Goal: Answer question/provide support: Share knowledge or assist other users

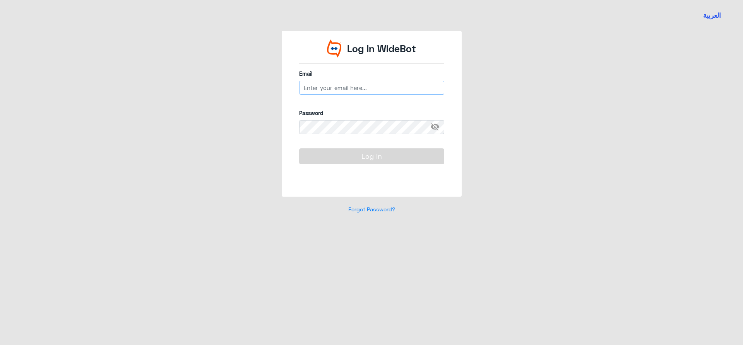
click at [363, 88] on input "email" at bounding box center [371, 88] width 145 height 14
type input "[EMAIL_ADDRESS][DOMAIN_NAME]"
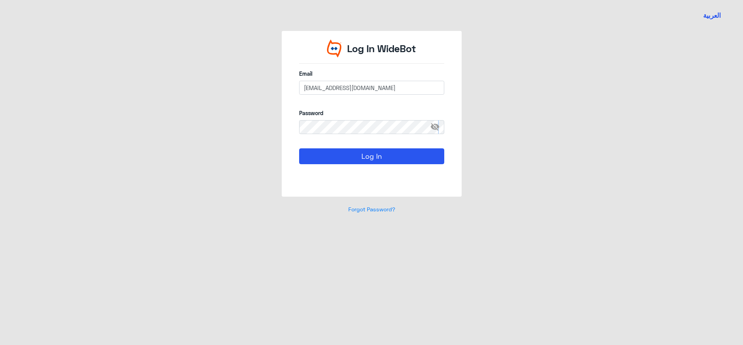
click at [437, 128] on span "visibility_off" at bounding box center [437, 127] width 14 height 14
click at [392, 157] on button "Log In" at bounding box center [371, 156] width 145 height 15
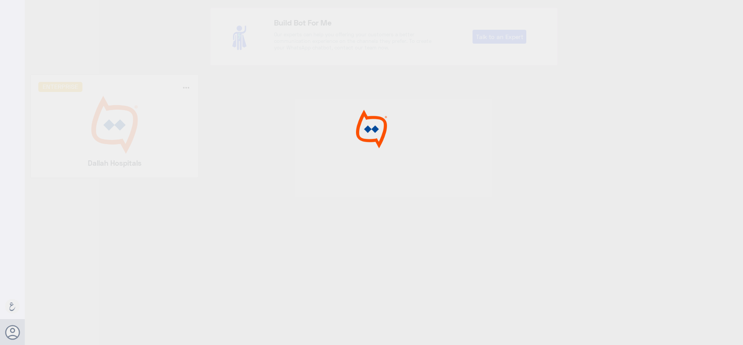
click at [141, 146] on div at bounding box center [371, 174] width 743 height 348
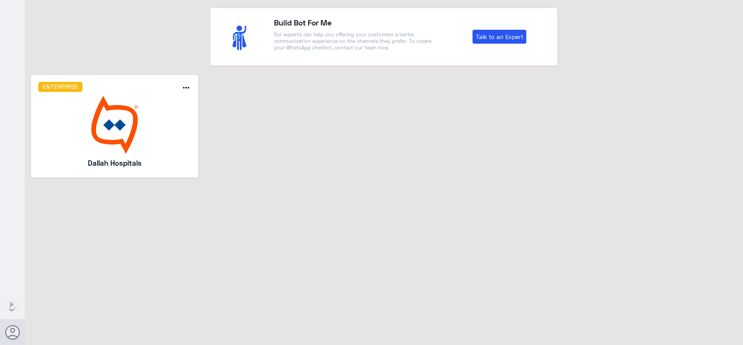
click at [141, 146] on img at bounding box center [114, 125] width 153 height 58
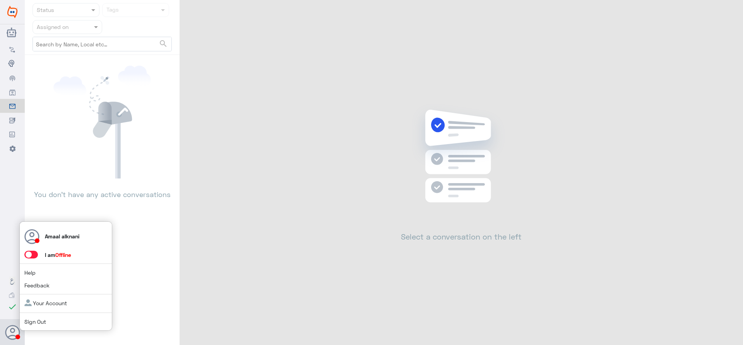
click at [15, 329] on icon at bounding box center [12, 332] width 15 height 15
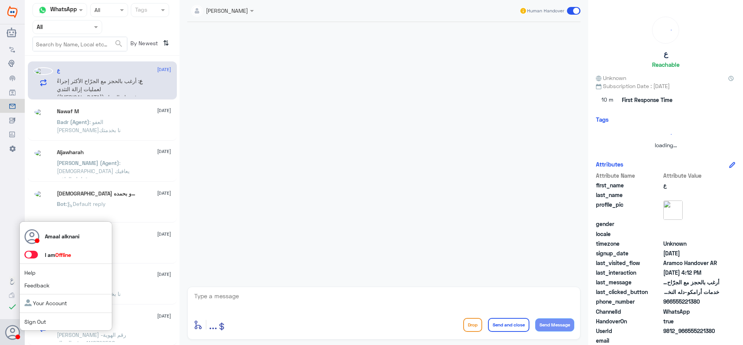
click at [33, 255] on span at bounding box center [31, 255] width 14 height 8
click at [0, 0] on input "checkbox" at bounding box center [0, 0] width 0 height 0
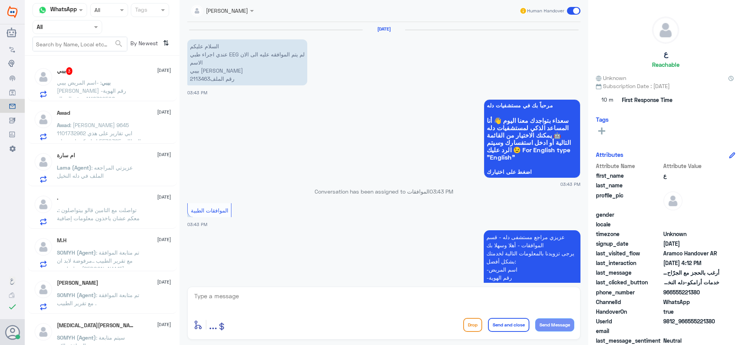
scroll to position [250, 0]
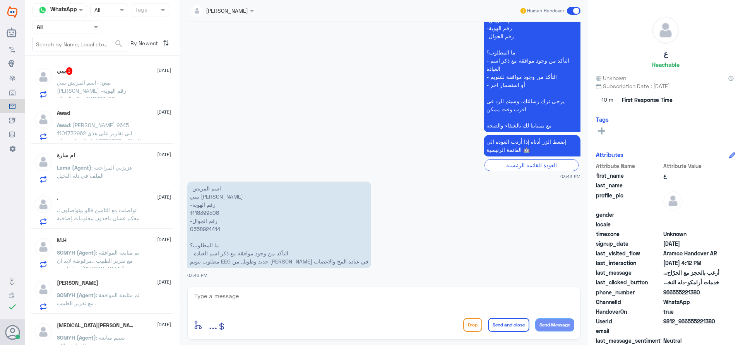
click at [80, 24] on div at bounding box center [67, 26] width 69 height 9
click at [71, 76] on Inbox "Your Inbox" at bounding box center [63, 78] width 27 height 7
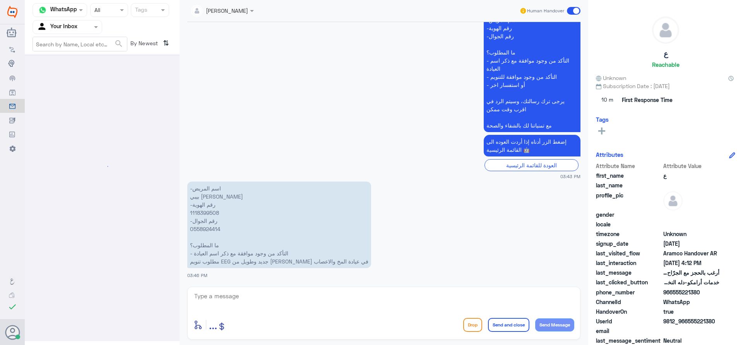
scroll to position [0, 0]
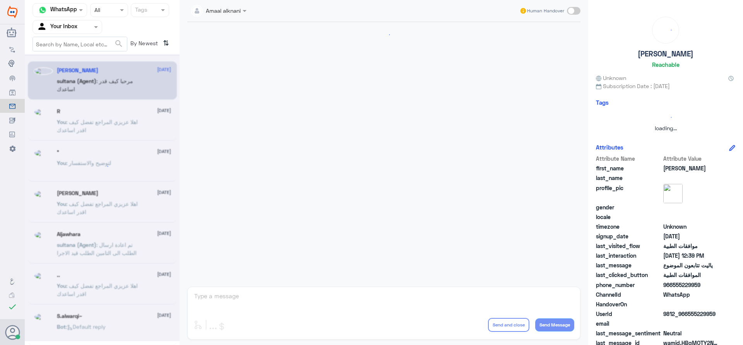
click at [74, 24] on input "text" at bounding box center [58, 26] width 43 height 9
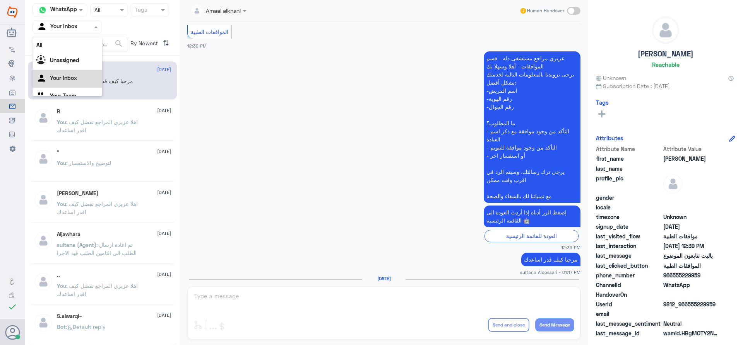
scroll to position [10, 0]
click at [69, 86] on Team "Your Team" at bounding box center [63, 86] width 26 height 7
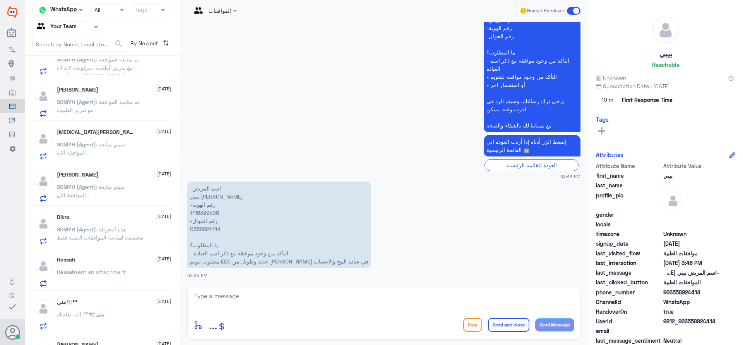
scroll to position [155, 0]
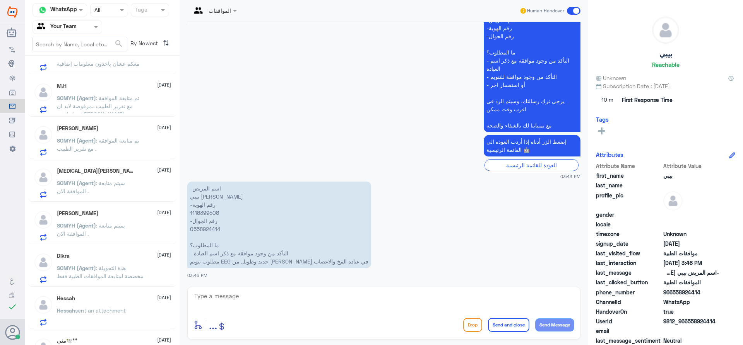
click at [94, 268] on span "SOMYH (Agent)" at bounding box center [76, 268] width 39 height 7
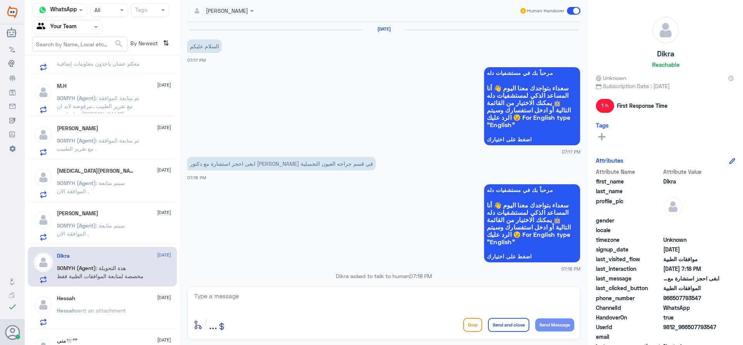
scroll to position [282, 0]
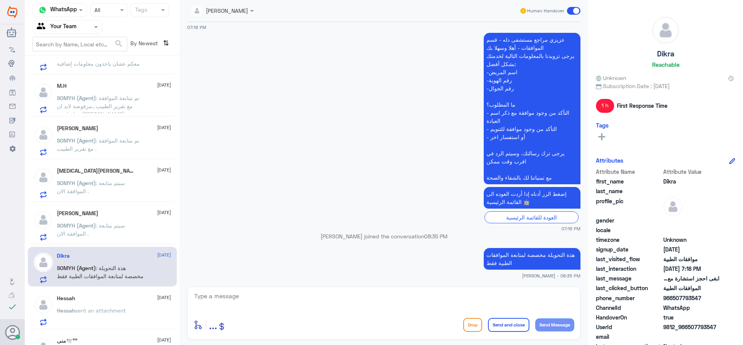
click at [350, 300] on textarea at bounding box center [383, 300] width 381 height 19
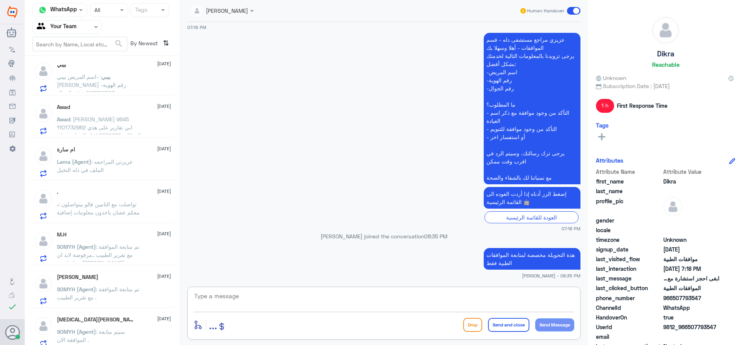
scroll to position [0, 0]
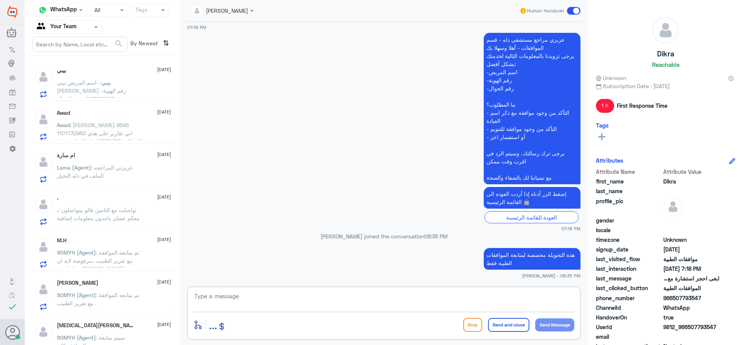
click at [122, 92] on span ": -اسم المريض بيبي [PERSON_NAME] -رقم الهوية 1118399508 -رقم الجوال 0558924414 …" at bounding box center [100, 110] width 87 height 63
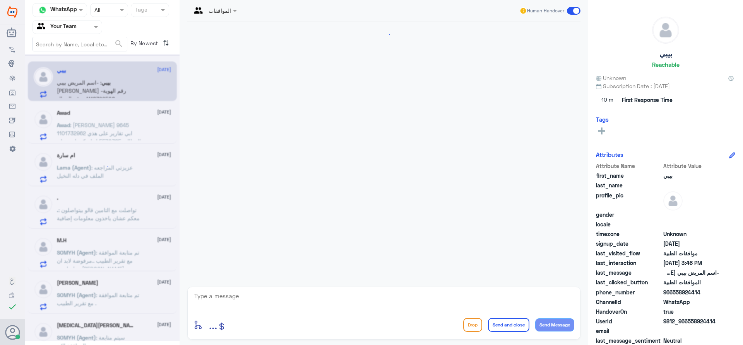
scroll to position [250, 0]
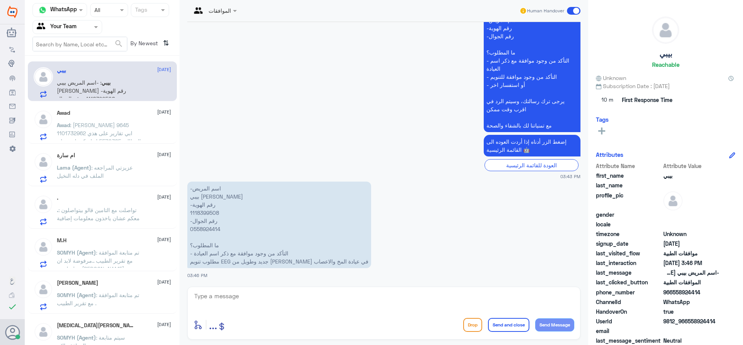
click at [116, 132] on span ": [PERSON_NAME] 9645 1101732962 ابي تقارير على هذي المطالبة 5570385 انها مكنسله…" at bounding box center [99, 141] width 84 height 39
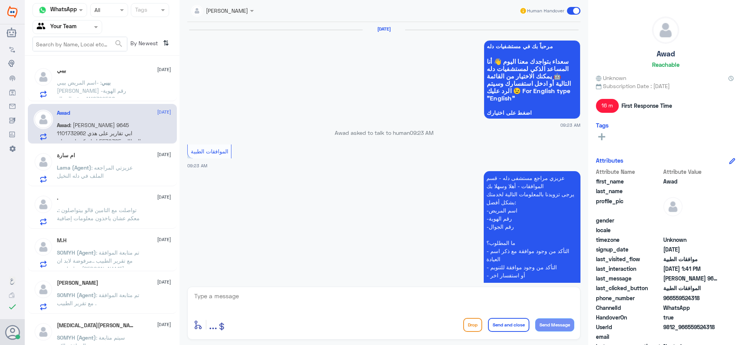
scroll to position [770, 0]
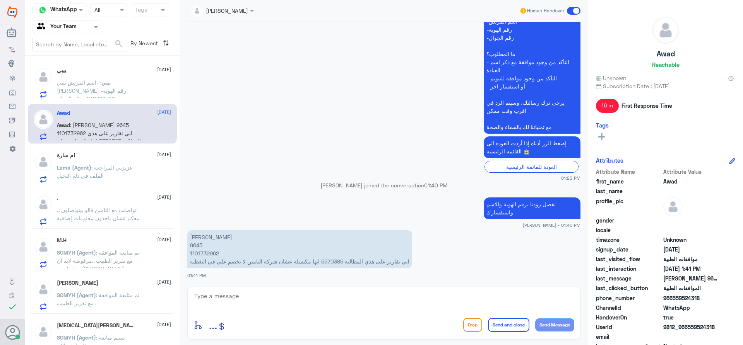
click at [97, 169] on span ": عزيزتي المراجعه الملف في دله النخيل" at bounding box center [95, 171] width 76 height 15
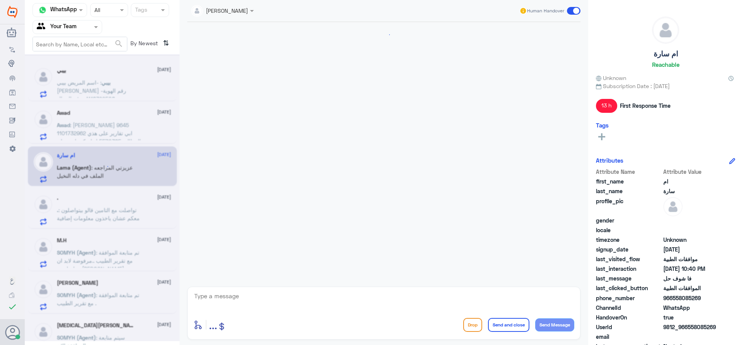
scroll to position [290, 0]
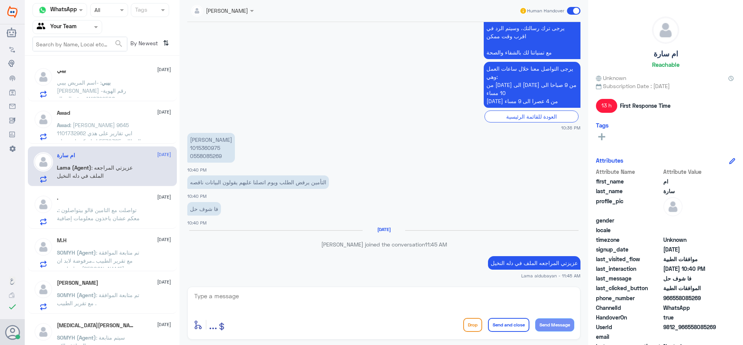
click at [102, 134] on span ": [PERSON_NAME] 9645 1101732962 ابي تقارير على هذي المطالبة 5570385 انها مكنسله…" at bounding box center [99, 141] width 84 height 39
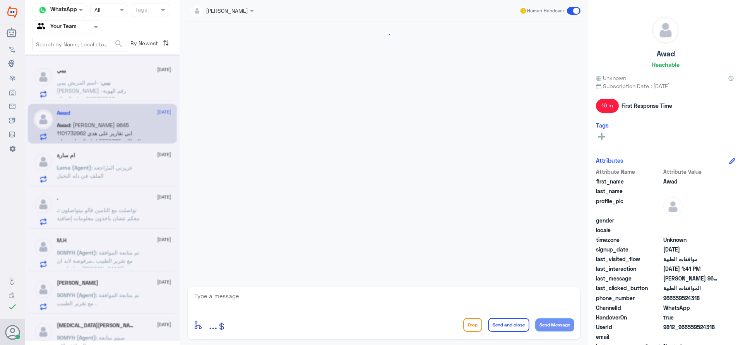
scroll to position [770, 0]
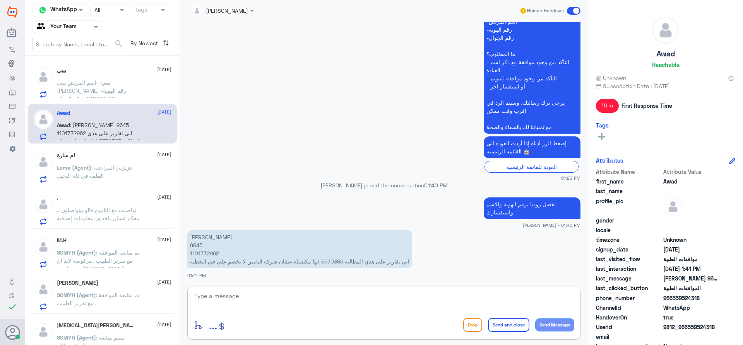
click at [358, 295] on textarea at bounding box center [383, 300] width 381 height 19
click at [333, 263] on p "[PERSON_NAME] 9645 1101732962 ابي تقارير على هذي المطالبة 5570385 انها مكنسله ع…" at bounding box center [299, 250] width 225 height 38
copy p "5570385"
click at [85, 82] on span ": -اسم المريض بيبي [PERSON_NAME] -رقم الهوية 1118399508 -رقم الجوال 0558924414 …" at bounding box center [100, 110] width 87 height 63
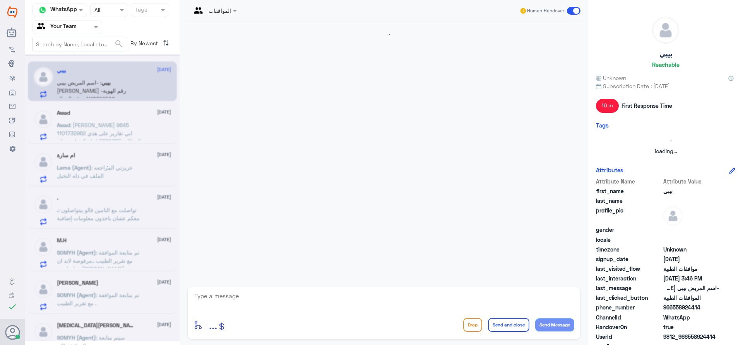
scroll to position [250, 0]
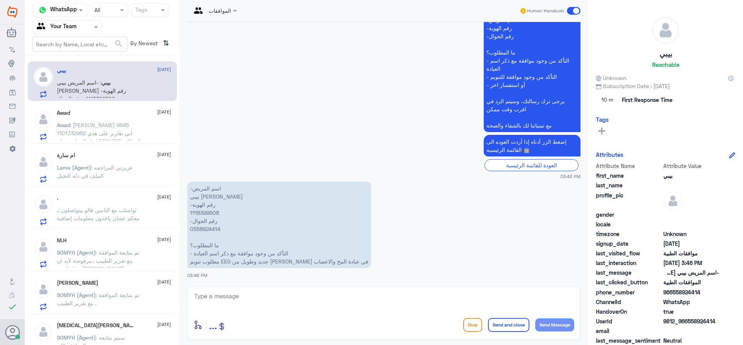
click at [206, 215] on p "-اسم المريض بيبي [PERSON_NAME] -رقم الهوية 1118399508 -رقم الجوال 0558924414 ما…" at bounding box center [279, 225] width 184 height 87
copy p "1118399508"
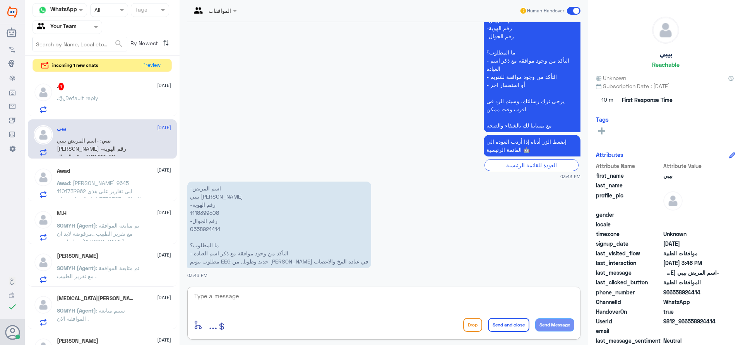
click at [242, 299] on textarea at bounding box center [383, 300] width 381 height 19
type textarea "تم متابعة طلبكم - والان تحت الاجراء"
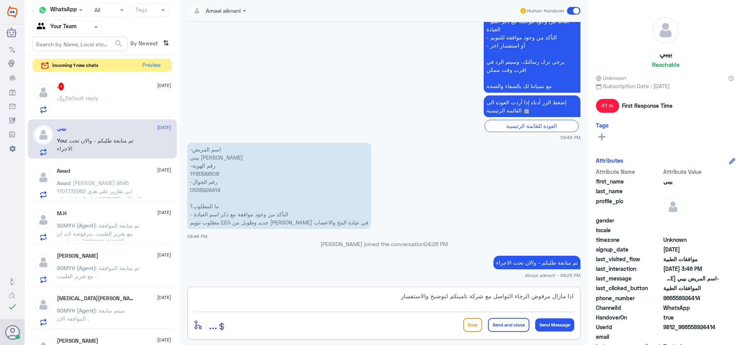
type textarea "اذا مازال مرفوض الرجاء التواصل مع شركة تامينكم لتوضيح والاستفسار"
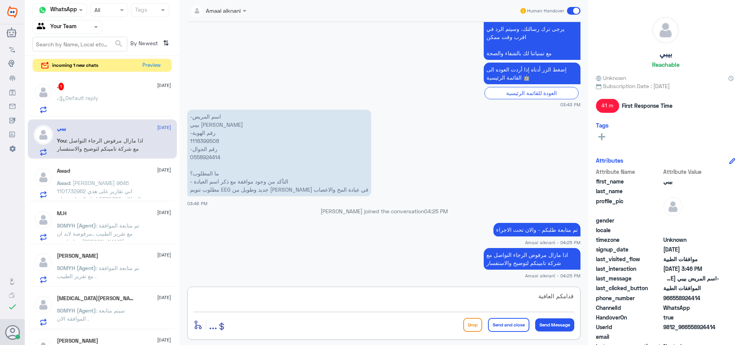
type textarea "قدامكم العافية"
click at [511, 328] on button "Send and close" at bounding box center [508, 325] width 41 height 14
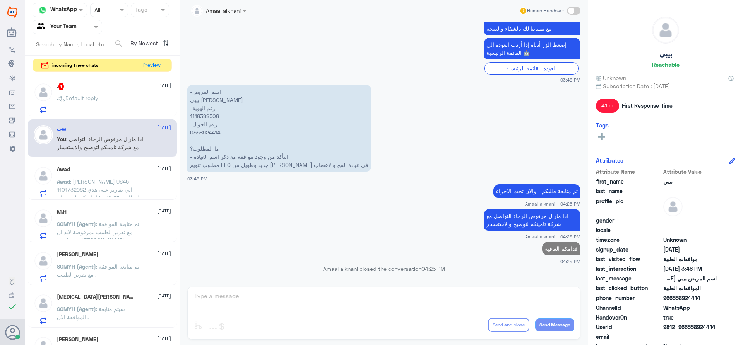
click at [83, 97] on span ": Default reply" at bounding box center [78, 98] width 40 height 7
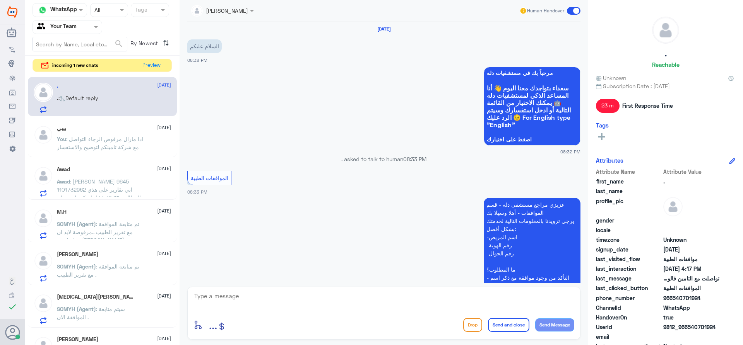
scroll to position [564, 0]
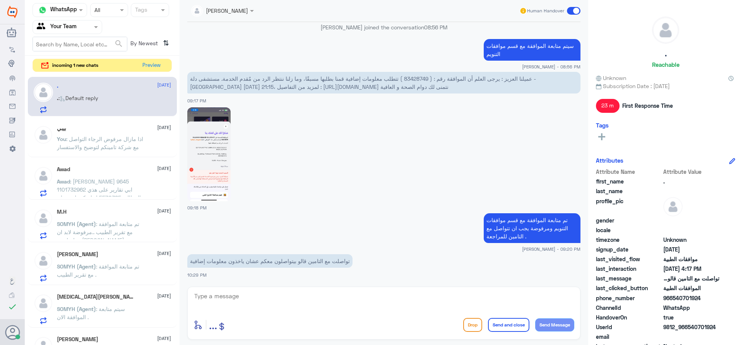
click at [253, 299] on textarea at bounding box center [383, 300] width 381 height 19
click at [156, 65] on button "Preview" at bounding box center [152, 65] width 24 height 12
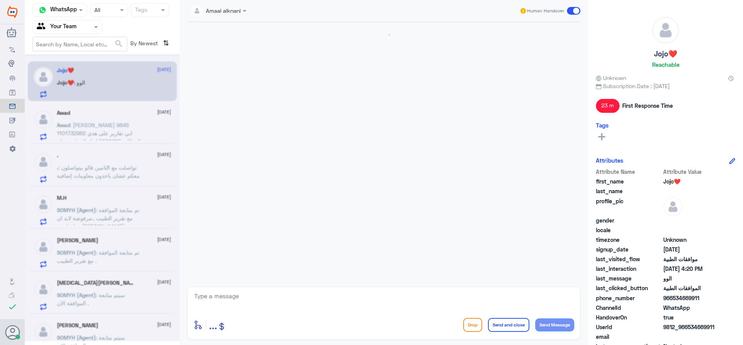
scroll to position [632, 0]
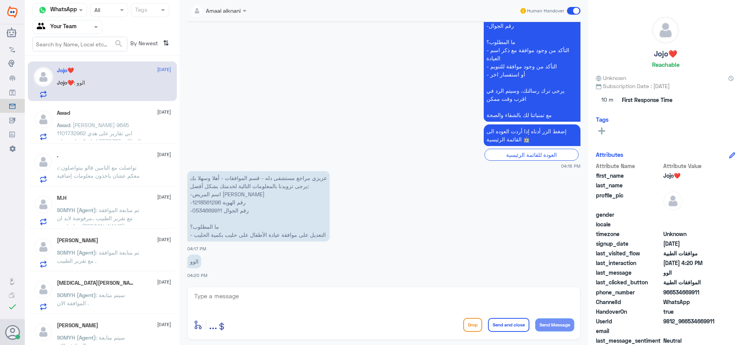
click at [214, 210] on p "عزيزي مراجع مستشفى دله - قسم الموافقات - أهلا وسهلا بك يرجى تزويدنا بالمعلومات …" at bounding box center [258, 206] width 142 height 70
copy p "0534669911"
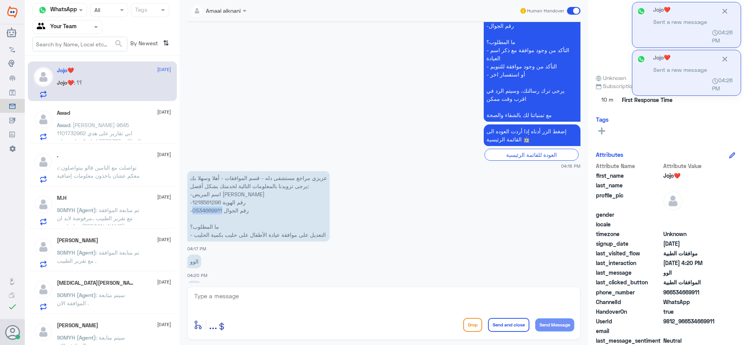
scroll to position [685, 0]
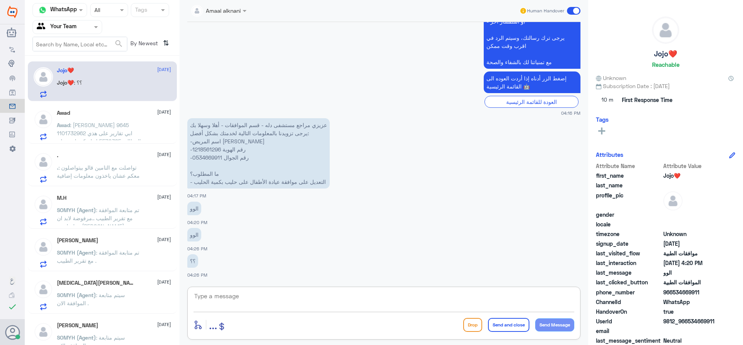
click at [293, 299] on textarea at bounding box center [383, 300] width 381 height 19
type textarea "اهلا تفضل كيف اقدر اساعدك"
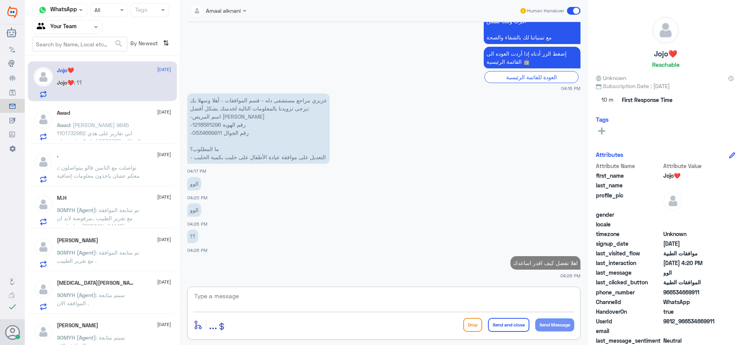
click at [84, 24] on div at bounding box center [67, 26] width 69 height 9
click at [75, 72] on div "Your Inbox" at bounding box center [67, 69] width 70 height 18
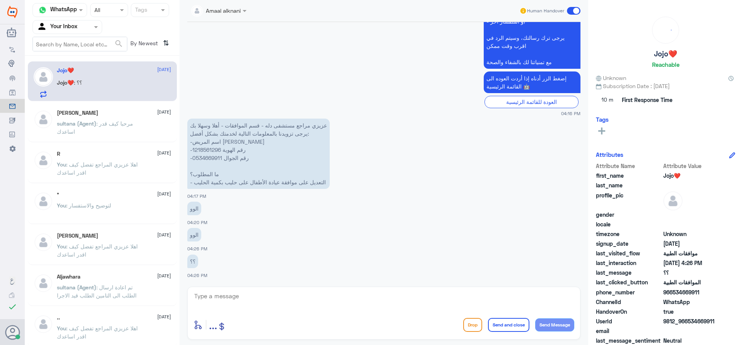
scroll to position [672, 0]
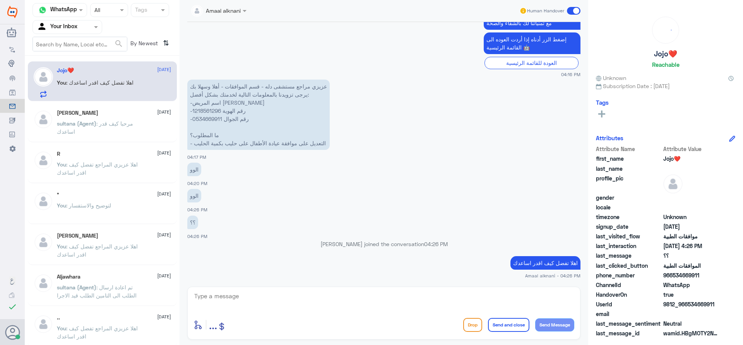
click at [285, 312] on div at bounding box center [383, 301] width 381 height 21
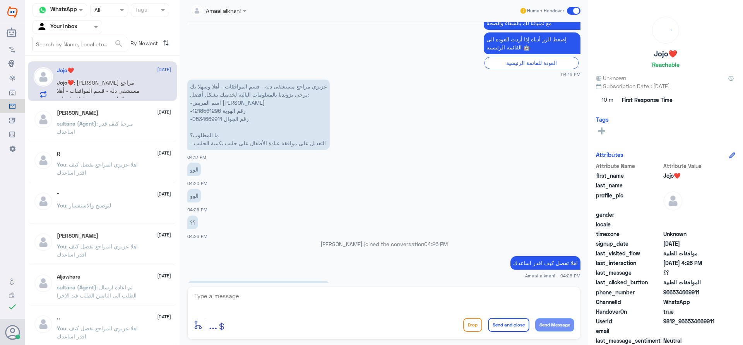
scroll to position [755, 0]
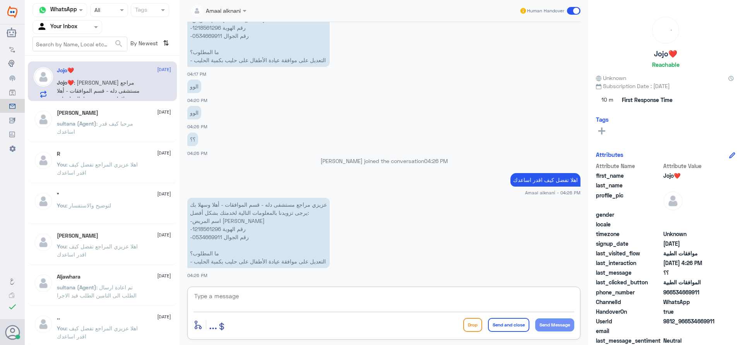
click at [220, 307] on textarea at bounding box center [383, 300] width 381 height 19
type textarea "كمية الحليب 12 علبة لمدة شهر"
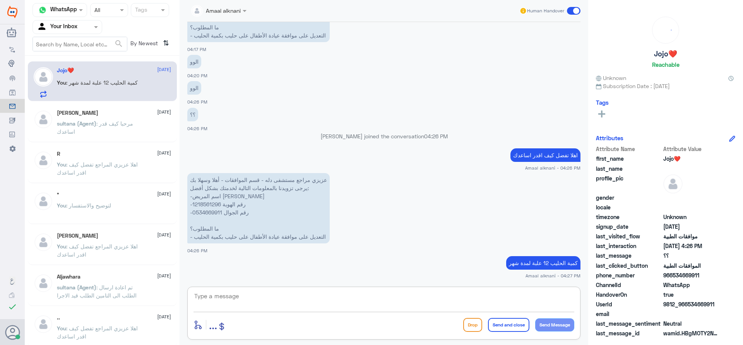
click at [354, 296] on textarea at bounding box center [383, 300] width 381 height 19
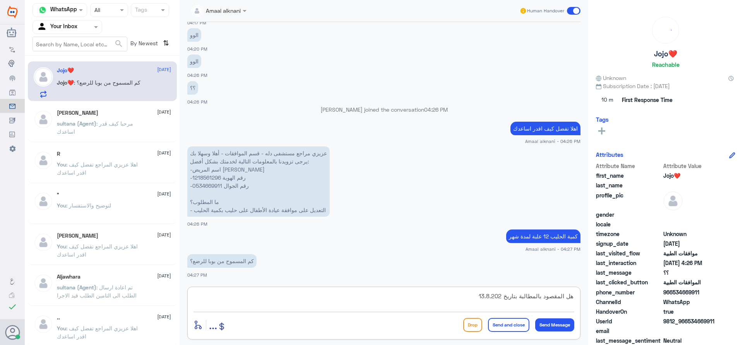
type textarea "هل المقصود بالمطالبة بتاريخ [DATE]"
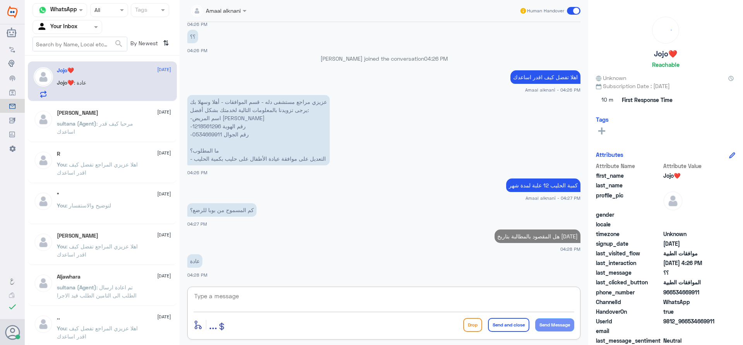
click at [451, 298] on textarea at bounding box center [383, 300] width 381 height 19
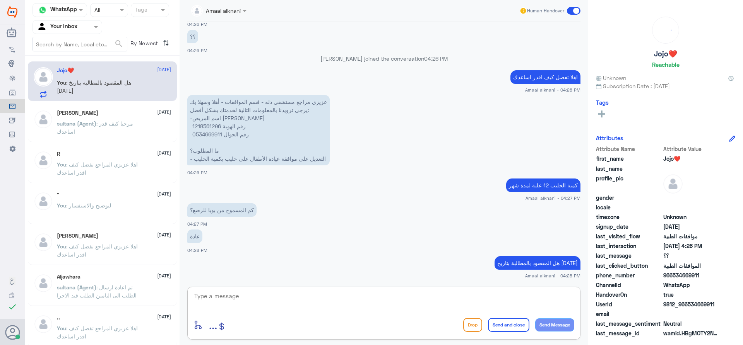
click at [383, 304] on textarea at bounding box center [383, 300] width 381 height 19
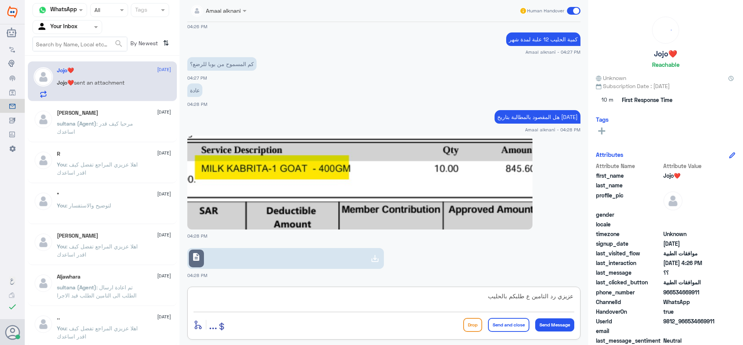
scroll to position [1005, 0]
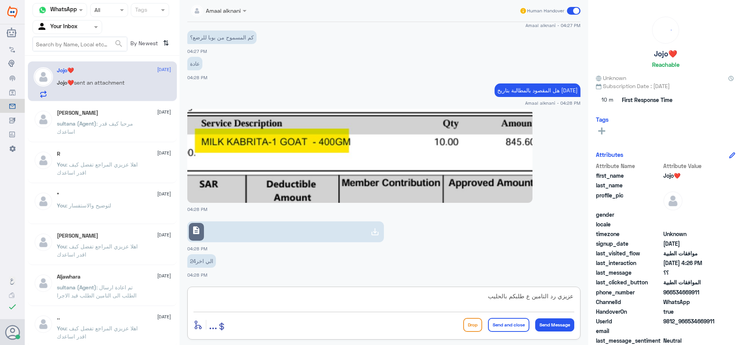
type textarea "عزيزي رد التامين ع طلبكم بالحليب"
drag, startPoint x: 273, startPoint y: 294, endPoint x: 273, endPoint y: 304, distance: 10.8
click at [275, 300] on textarea "عزيزي رد التامين ع طلبكم بالحليب" at bounding box center [383, 300] width 381 height 19
click at [273, 304] on textarea "عزيزي رد التامين ع طلبكم بالحليب" at bounding box center [383, 300] width 381 height 19
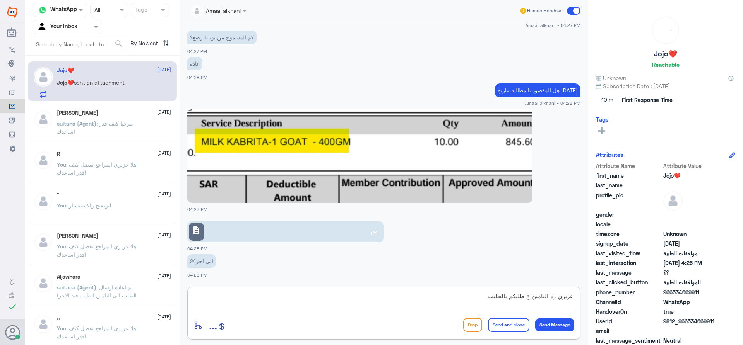
click at [304, 302] on textarea "عزيزي رد التامين ع طلبكم بالحليب" at bounding box center [383, 300] width 381 height 19
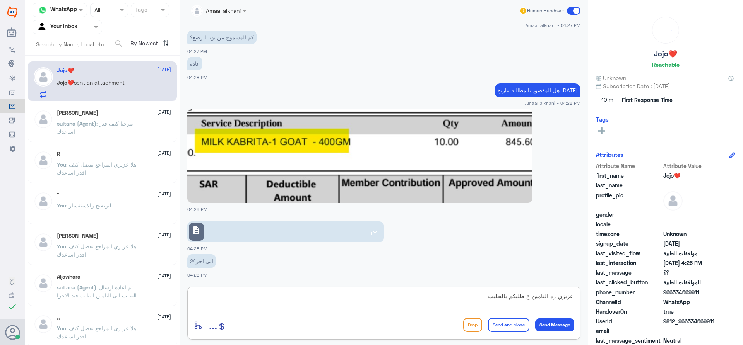
click at [279, 228] on link "description" at bounding box center [285, 232] width 196 height 21
type textarea "مستشفى دلة النخيل"
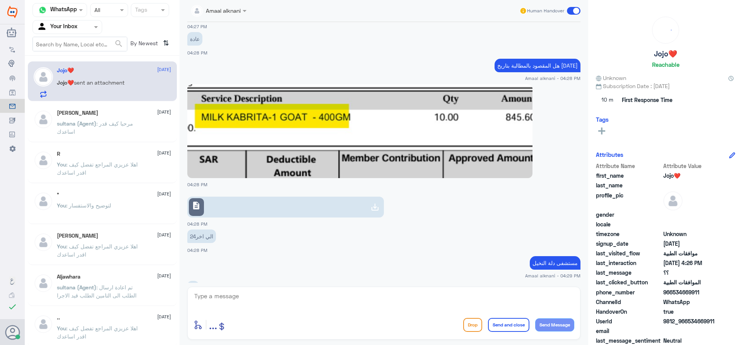
scroll to position [1056, 0]
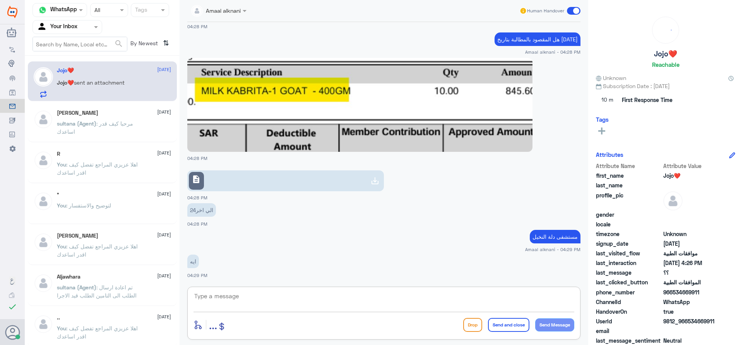
click at [309, 297] on textarea at bounding box center [383, 300] width 381 height 19
click at [259, 181] on link "description" at bounding box center [285, 181] width 196 height 21
click at [275, 298] on textarea at bounding box center [383, 300] width 381 height 19
paste textarea "Service is not covered under the member policy."
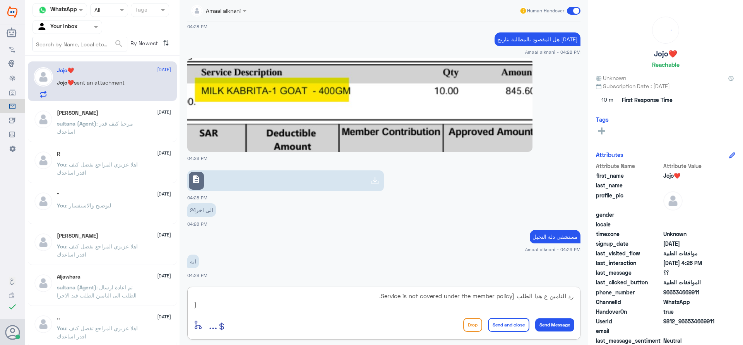
type textarea "رد التامين ع هذا الطلب (Service is not covered under the member policy."
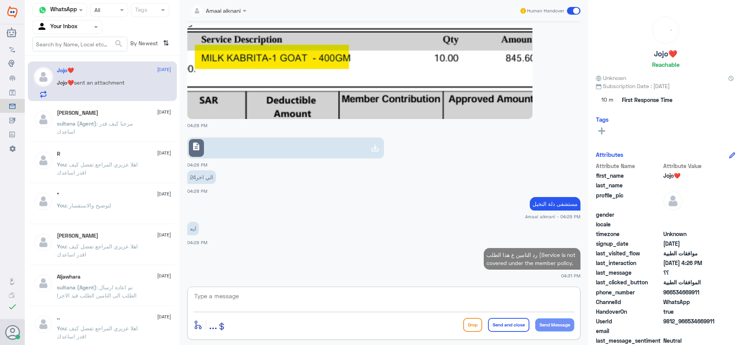
click at [528, 287] on div "enter flow name ... Drop Send and close Send Message" at bounding box center [383, 313] width 393 height 53
click at [451, 297] on textarea at bounding box center [383, 300] width 381 height 19
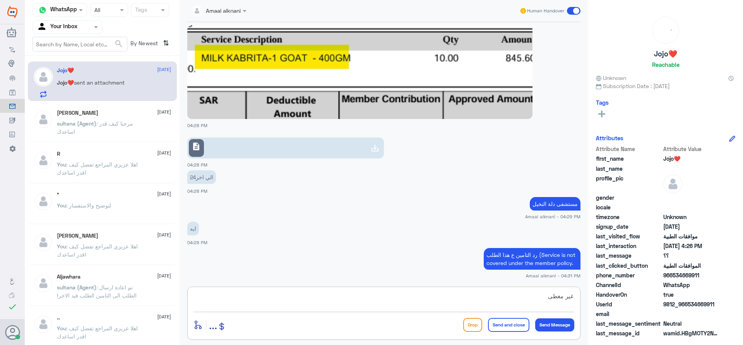
type textarea "غير مغطى"
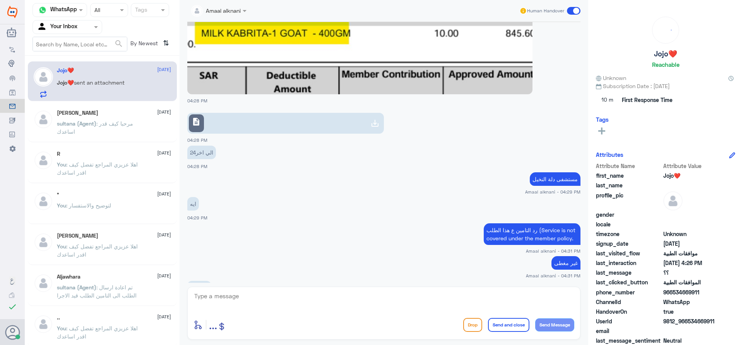
scroll to position [1140, 0]
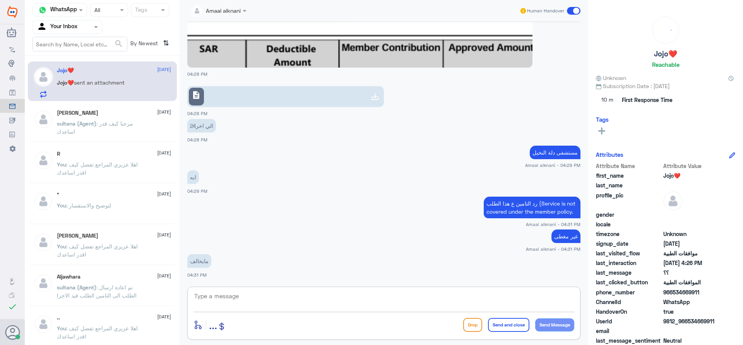
click at [253, 298] on textarea at bounding box center [383, 300] width 381 height 19
click at [258, 298] on textarea at bounding box center [383, 300] width 381 height 19
click at [258, 299] on textarea at bounding box center [383, 300] width 381 height 19
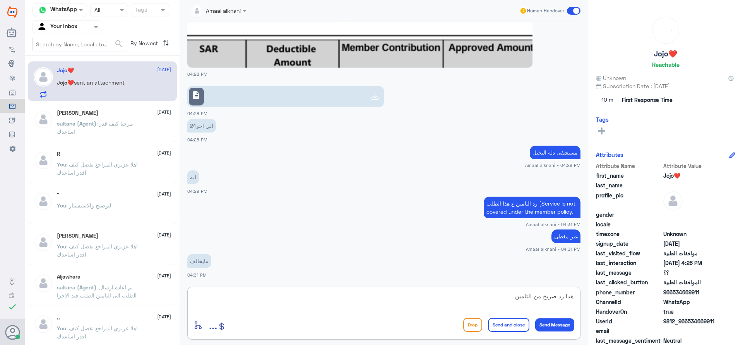
type textarea "هذا رد صريح من التامين"
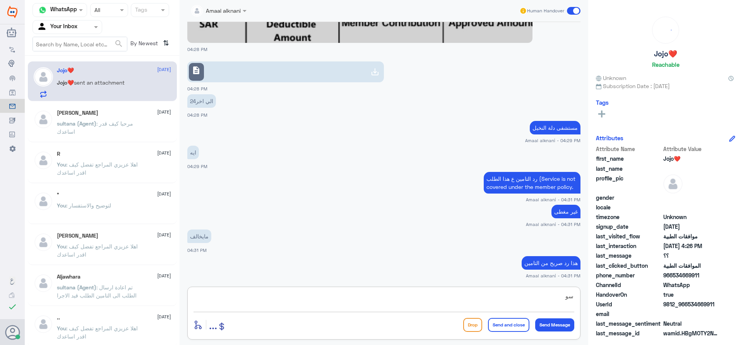
type textarea "س"
type textarea "حتى لو تغير الكمية"
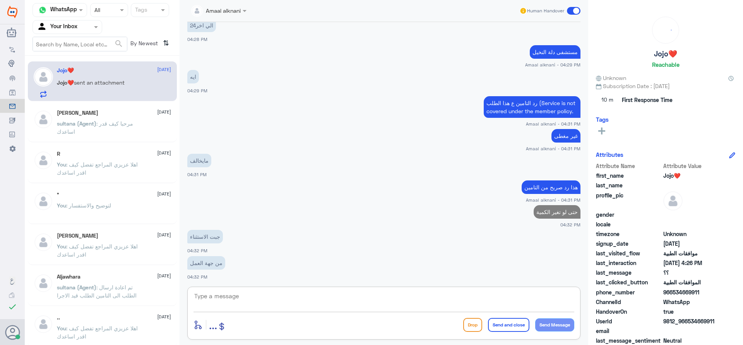
scroll to position [1160, 0]
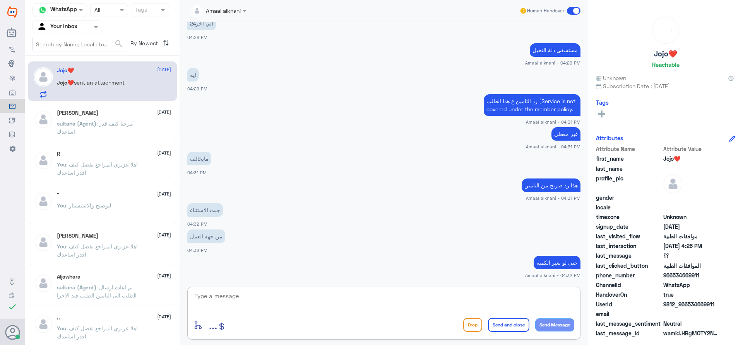
click at [347, 301] on textarea at bounding box center [383, 300] width 381 height 19
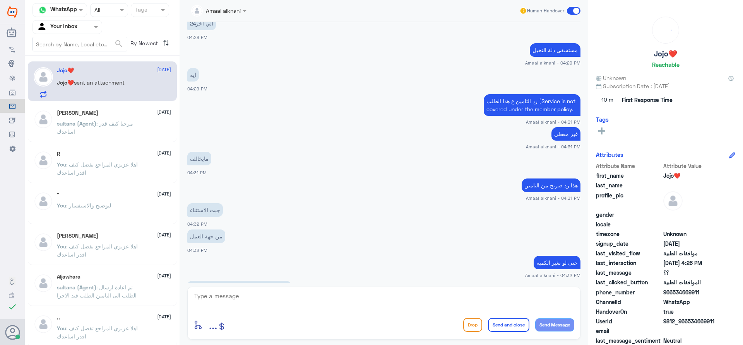
scroll to position [1187, 0]
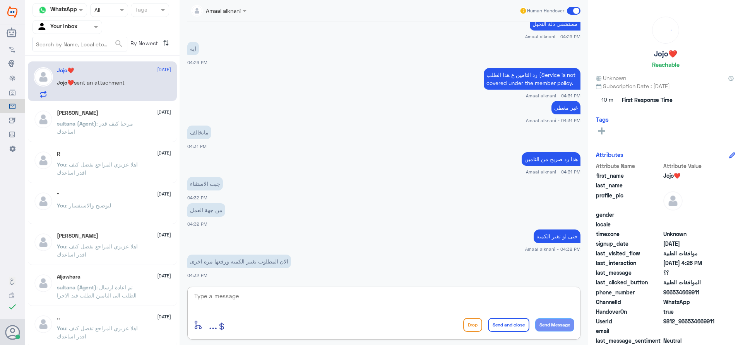
click at [286, 294] on textarea at bounding box center [383, 300] width 381 height 19
click at [286, 300] on textarea at bounding box center [383, 300] width 381 height 19
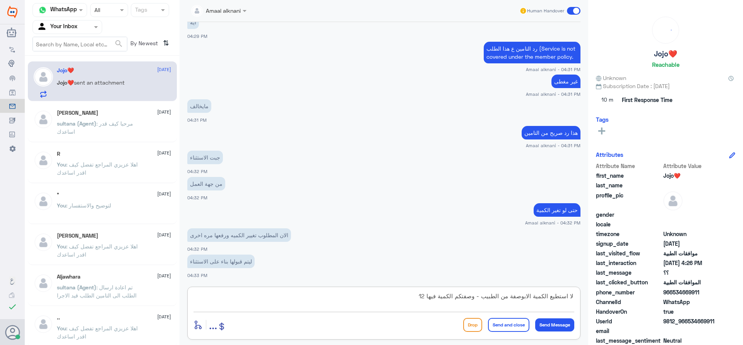
drag, startPoint x: 407, startPoint y: 296, endPoint x: 421, endPoint y: 299, distance: 14.0
click at [421, 299] on textarea "لا استطيع الكمية الابوصفة من الطبيب - وصفتكم الكمية فيها 12" at bounding box center [383, 300] width 381 height 19
type textarea "لا استطيع الكمية الابوصفة من الطبيب - وصفتكم الكمية فيها 10 - بناء ع الطلب المر…"
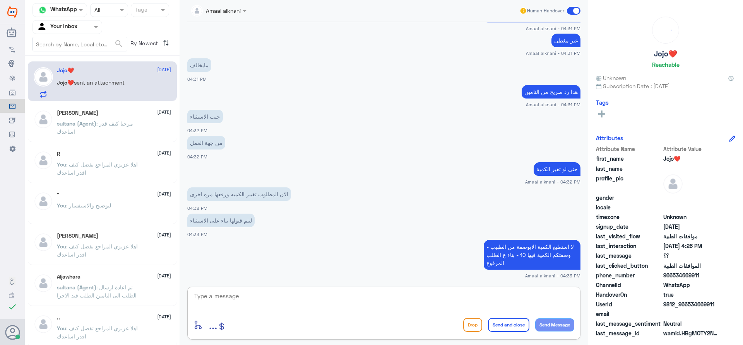
click at [478, 299] on textarea at bounding box center [383, 300] width 381 height 19
click at [343, 301] on textarea at bounding box center [383, 300] width 381 height 19
paste textarea "120661324"
type textarea "رقم الطلب 120661324"
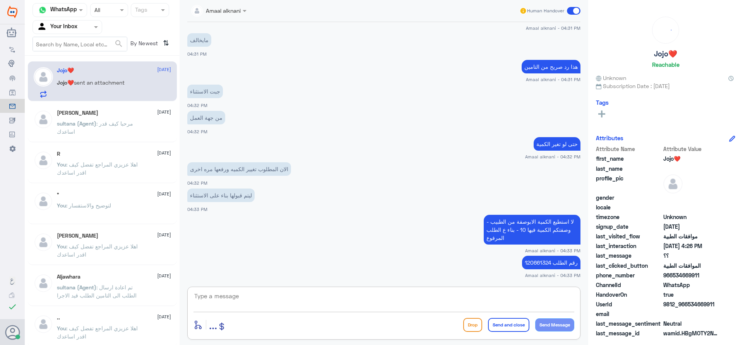
click at [372, 302] on textarea at bounding box center [383, 300] width 381 height 19
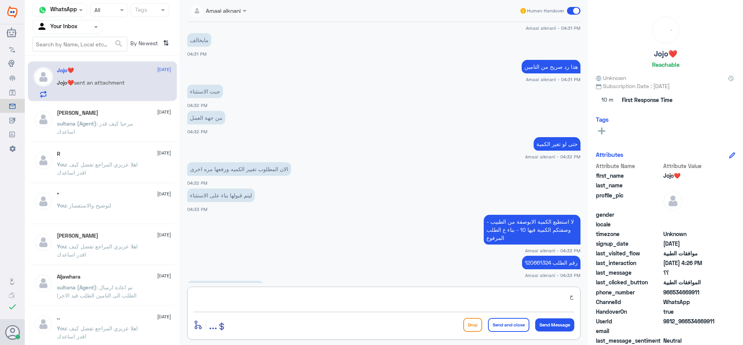
scroll to position [1305, 0]
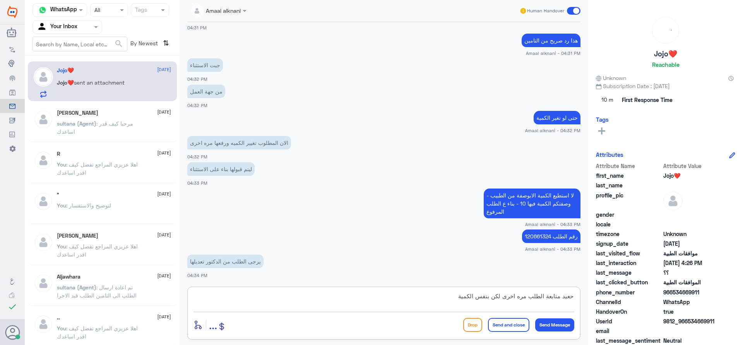
type textarea "حعيد متابعة الطلب مره اخرى لكن بنفس الكمية"
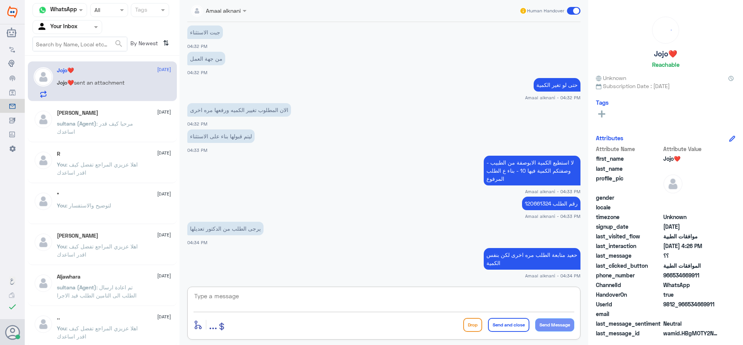
scroll to position [1365, 0]
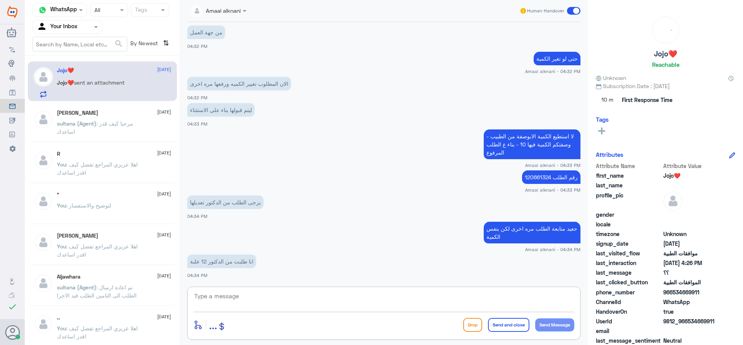
click at [293, 293] on textarea at bounding box center [383, 300] width 381 height 19
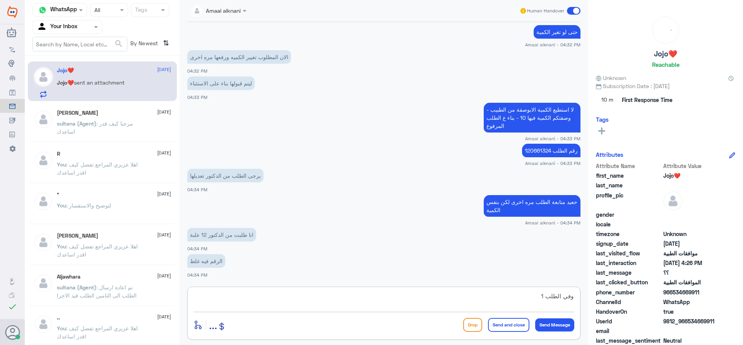
type textarea "وفي الطلب 10"
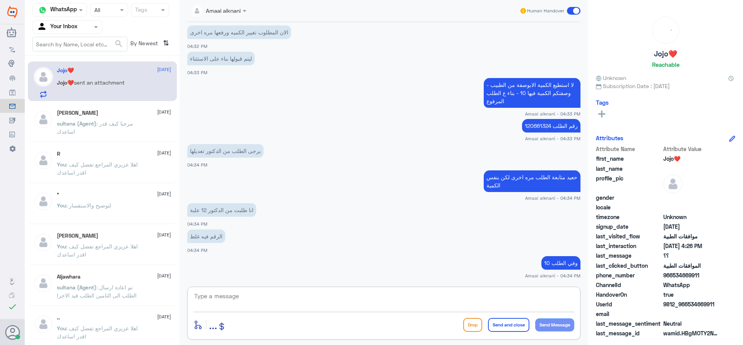
click at [340, 302] on textarea at bounding box center [383, 300] width 381 height 19
type textarea "ا"
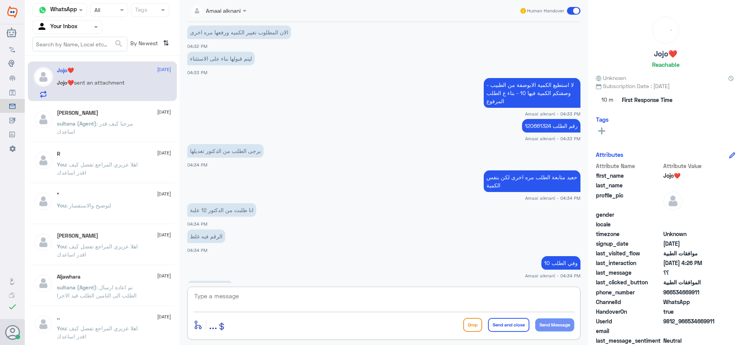
scroll to position [1442, 0]
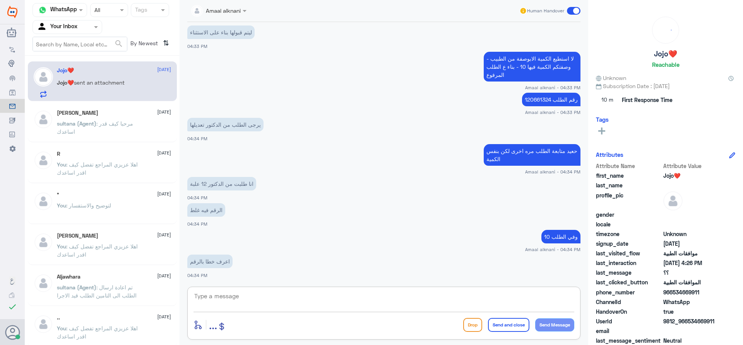
click at [355, 302] on textarea at bounding box center [383, 300] width 381 height 19
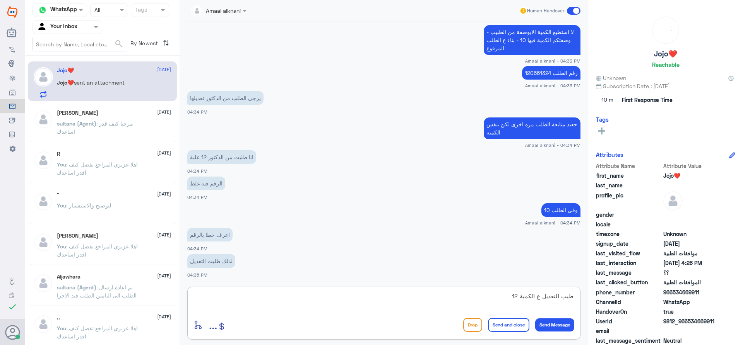
type textarea "طيب التعديل ع الكمية 12 ؟"
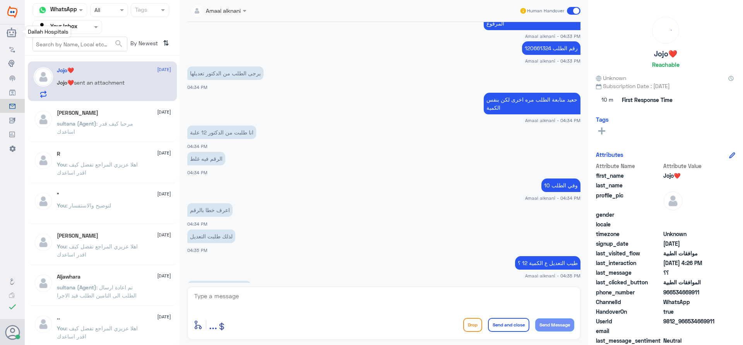
scroll to position [1520, 0]
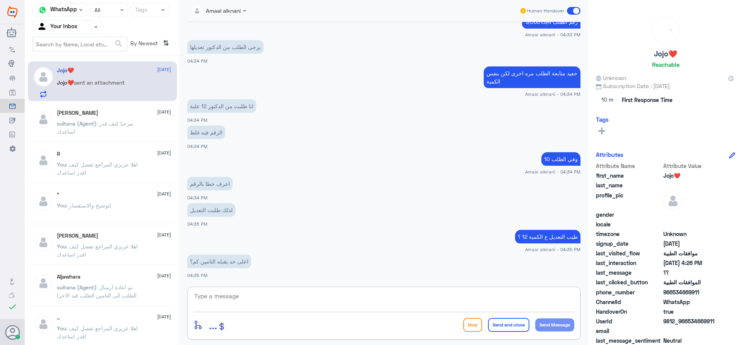
click at [295, 299] on textarea at bounding box center [383, 300] width 381 height 19
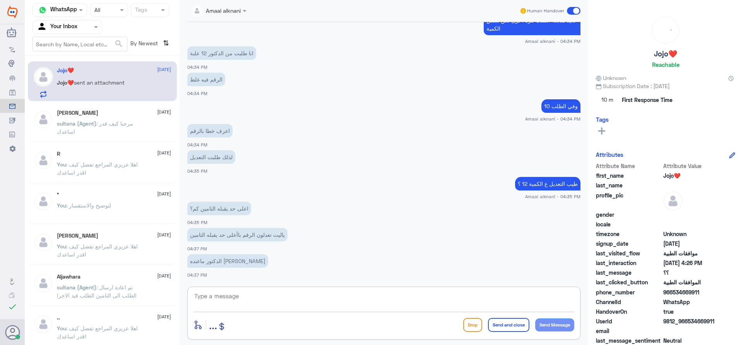
click at [246, 307] on textarea at bounding box center [383, 300] width 381 height 19
type textarea "لايوجد لدي صلاحيات لتواصل مع الاطباء"
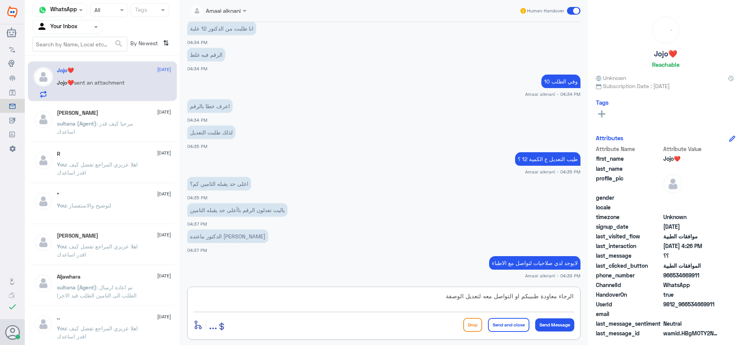
type textarea "الرجاء معاودة طبيبكم او التواصل معه لتعديل الوصفة"
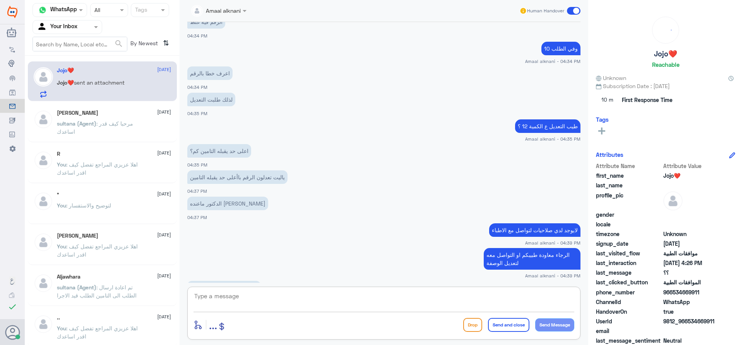
scroll to position [1657, 0]
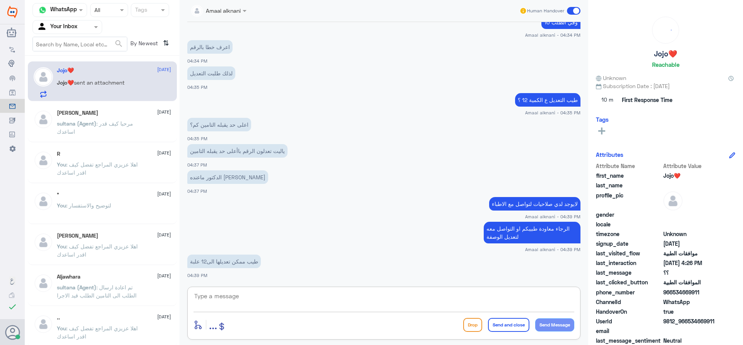
click at [228, 264] on p "طيب ممكن تعديلها الى12 علبة" at bounding box center [223, 262] width 73 height 14
click at [270, 302] on textarea at bounding box center [383, 300] width 381 height 19
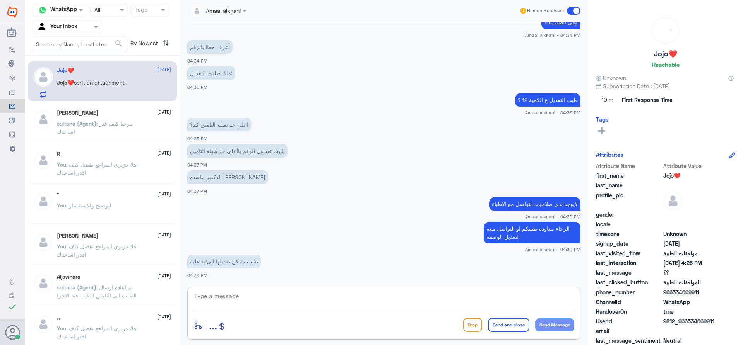
click at [248, 298] on textarea at bounding box center [383, 300] width 381 height 19
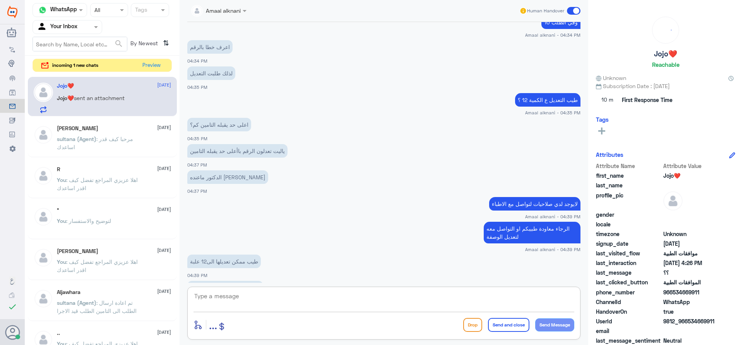
scroll to position [1763, 0]
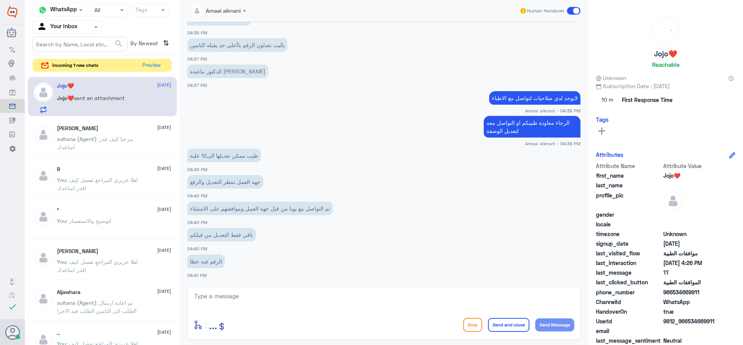
click at [217, 155] on p "طيب ممكن تعديلها الى12 علبة" at bounding box center [223, 156] width 73 height 14
click at [238, 296] on textarea at bounding box center [383, 300] width 381 height 19
type textarea "رفعت الطلب ع 12 علبه لمدة شهر والان تحت الاجراء"
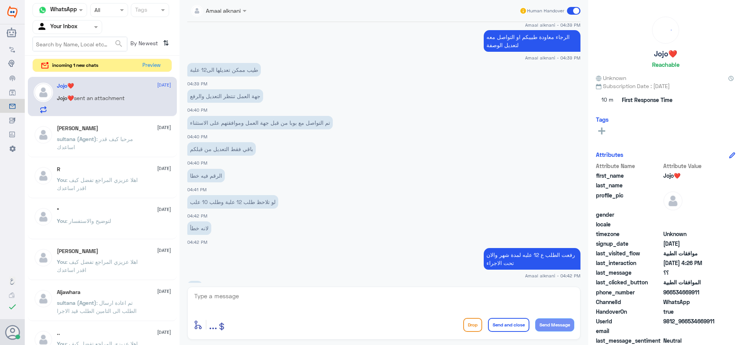
scroll to position [1902, 0]
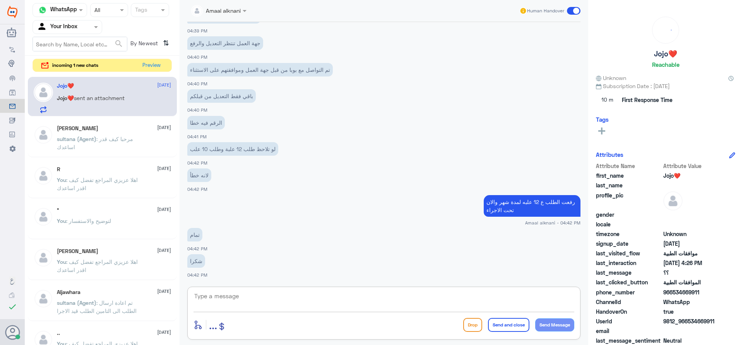
click at [264, 300] on textarea at bounding box center [383, 300] width 381 height 19
type textarea "ب"
type textarea "العفو - اي تحديث ع الطلب ستصلكم رساله من التامين بحالة طلبكم"
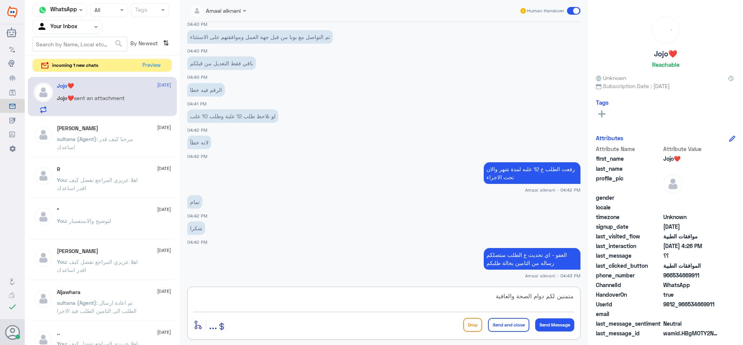
type textarea "متمنين لكم دوام الصحة والعافية"
click at [494, 330] on button "Send and close" at bounding box center [508, 325] width 41 height 14
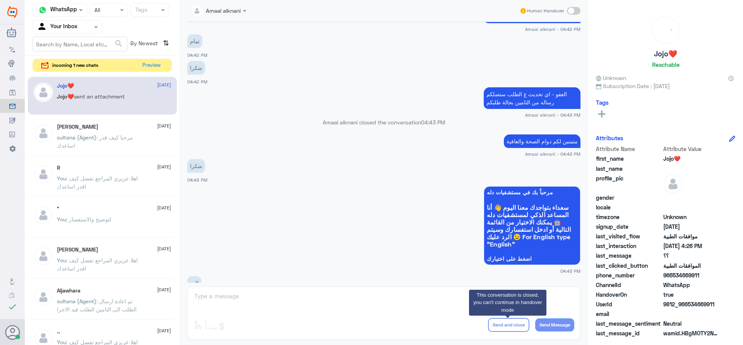
scroll to position [2078, 0]
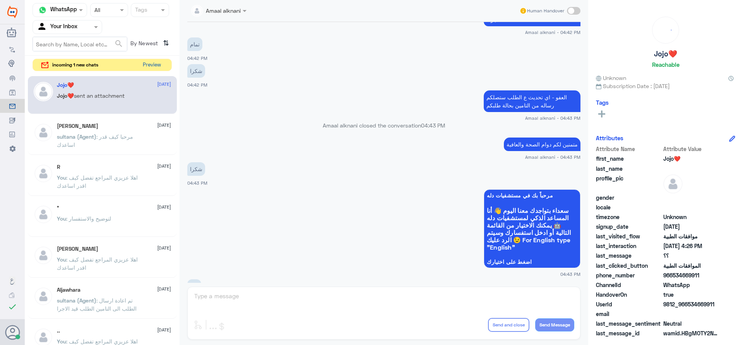
click at [157, 65] on button "Preview" at bounding box center [152, 65] width 24 height 12
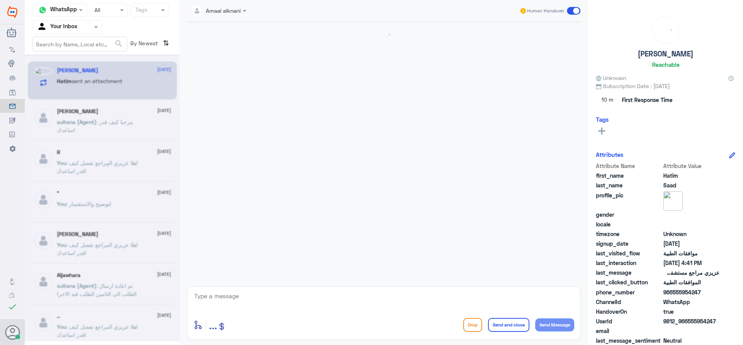
scroll to position [226, 0]
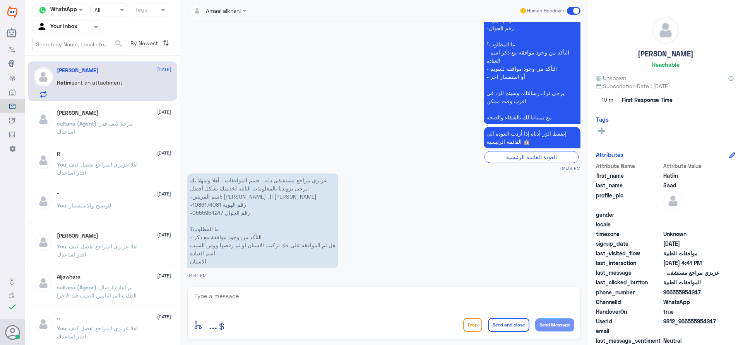
click at [203, 210] on p "عزيزي مراجع مستشفى دله - قسم الموافقات - أهلا وسهلا بك يرجى تزويدنا بالمعلومات …" at bounding box center [262, 221] width 151 height 95
copy p "0555954247"
click at [261, 302] on textarea at bounding box center [383, 300] width 381 height 19
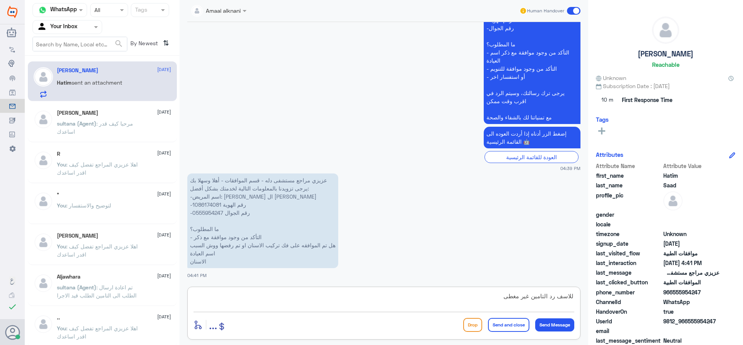
type textarea "للاسف رد التامين غير مغطى"
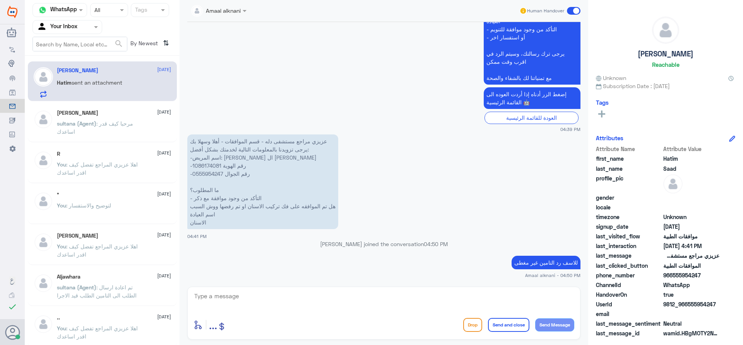
click at [77, 127] on p "[PERSON_NAME] (Agent) : مرحبا كيف قدر اساعدك" at bounding box center [100, 129] width 87 height 19
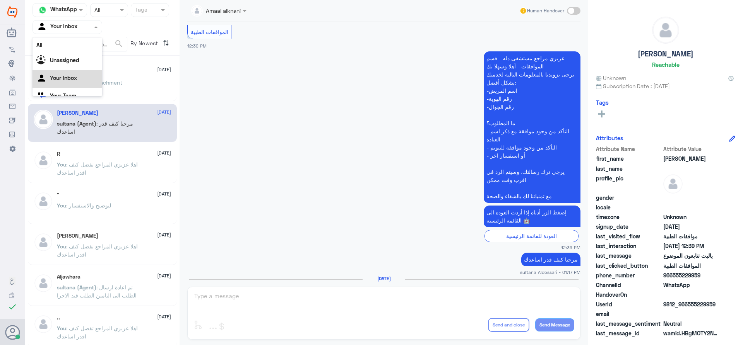
scroll to position [10, 0]
click at [82, 29] on div at bounding box center [67, 26] width 69 height 9
click at [79, 86] on div "Your Team" at bounding box center [67, 87] width 70 height 18
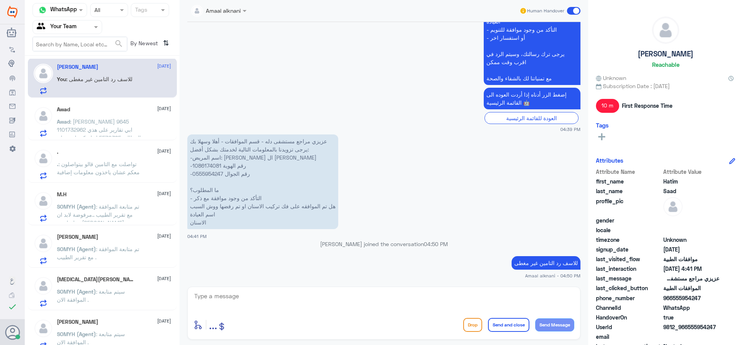
scroll to position [0, 0]
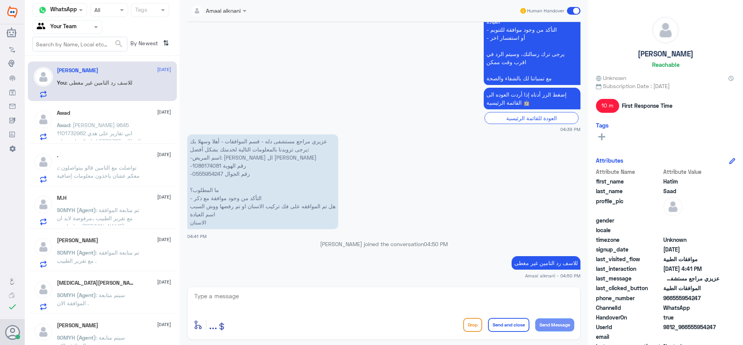
click at [125, 132] on span ": [PERSON_NAME] 9645 1101732962 ابي تقارير على هذي المطالبة 5570385 انها مكنسله…" at bounding box center [99, 141] width 84 height 39
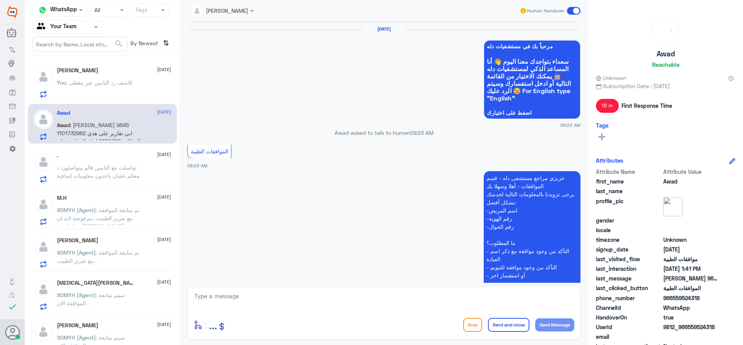
scroll to position [770, 0]
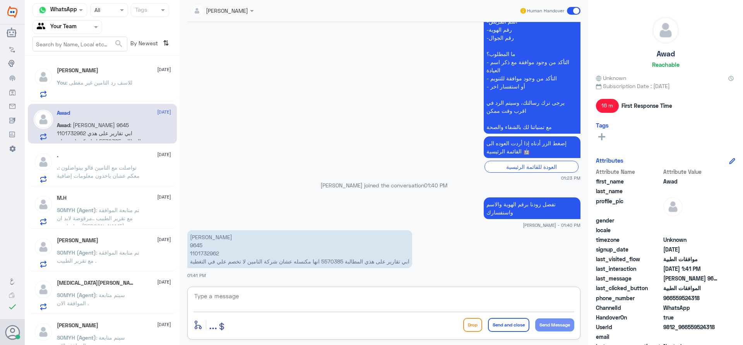
click at [267, 302] on textarea at bounding box center [383, 300] width 381 height 19
click at [104, 181] on p ". : تواصلت مع التامين قالو بيتواصلون معكم عشان ياخذون معلومات إضافية" at bounding box center [100, 173] width 87 height 19
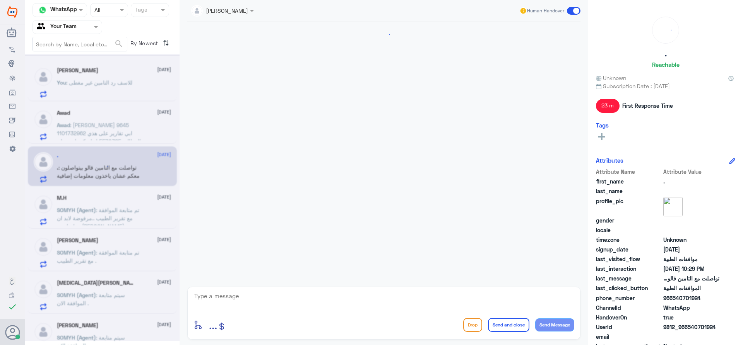
scroll to position [564, 0]
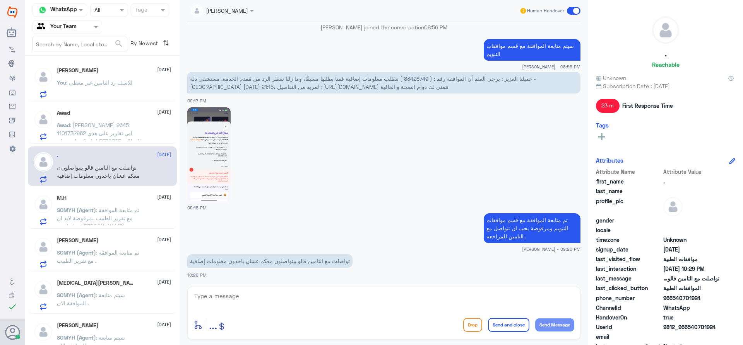
click at [80, 75] on div "[PERSON_NAME] [DATE] You : للاسف رد التامين غير مغطى" at bounding box center [114, 82] width 114 height 31
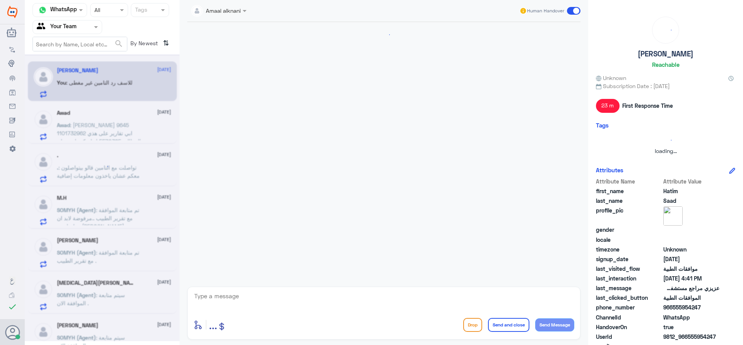
scroll to position [265, 0]
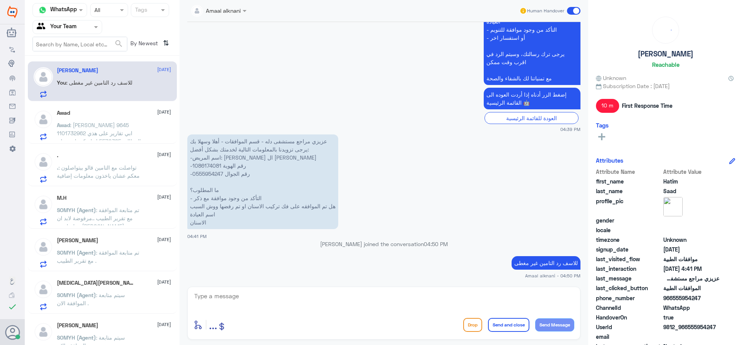
click at [75, 24] on input "text" at bounding box center [58, 26] width 43 height 9
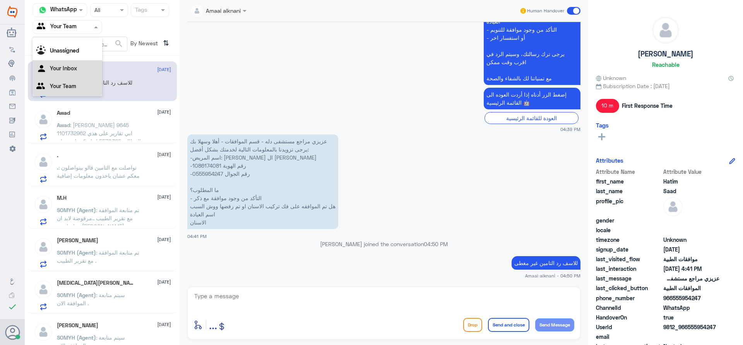
click at [76, 65] on div "Your Inbox" at bounding box center [67, 69] width 70 height 18
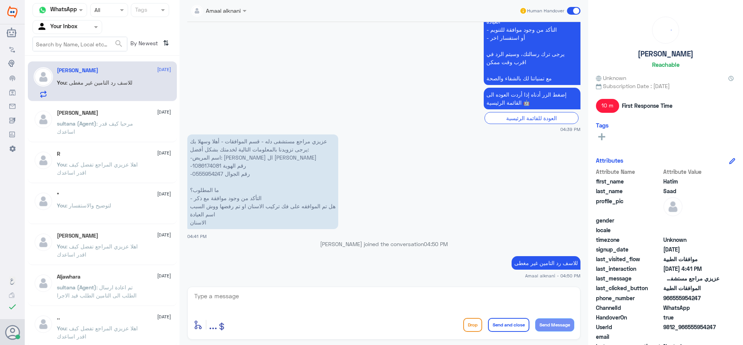
scroll to position [265, 0]
click at [337, 304] on textarea at bounding box center [383, 300] width 381 height 19
click at [349, 299] on textarea at bounding box center [383, 300] width 381 height 19
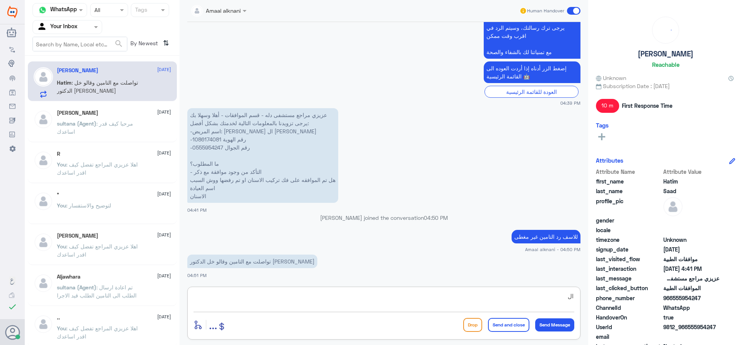
type textarea "ا"
type textarea "لازم تتواصل مع الطبيب لتغيير الكود"
drag, startPoint x: 347, startPoint y: 298, endPoint x: 480, endPoint y: 301, distance: 132.7
click at [480, 301] on textarea "لازم تتواصل مع الطبيب لتغيير الكود" at bounding box center [383, 300] width 381 height 19
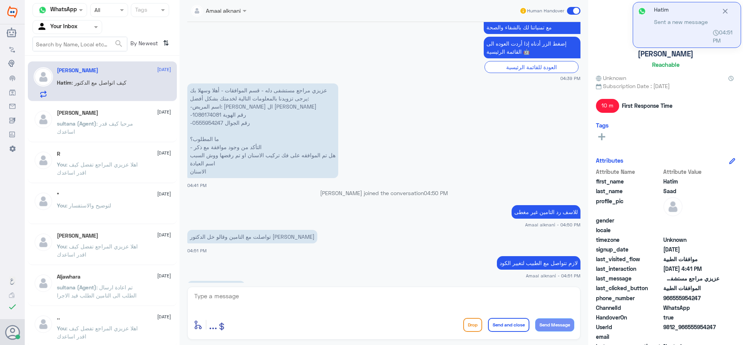
scroll to position [342, 0]
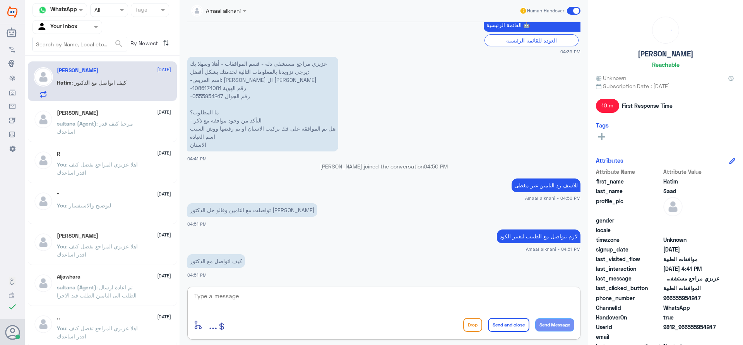
click at [231, 298] on textarea at bounding box center [383, 300] width 381 height 19
type textarea "فيه السنترال 0112995555"
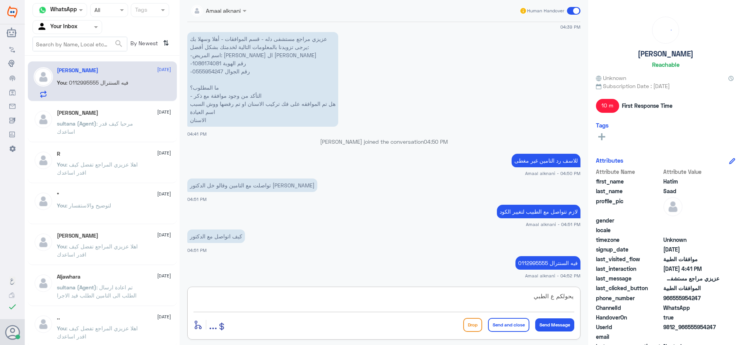
type textarea "يحولكم ع الطبيب"
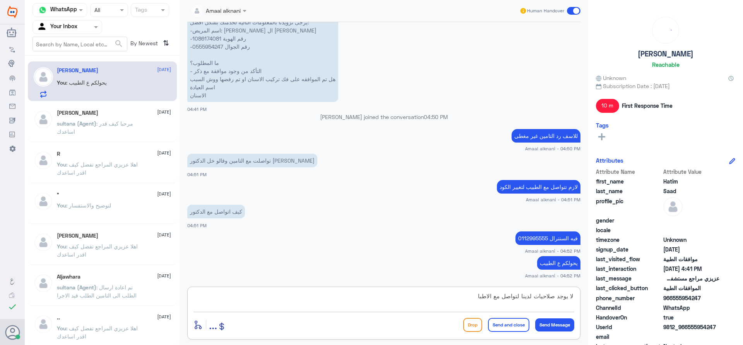
type textarea "لا يوجد صلاحيات لدينا لتواصل مع الاطباء"
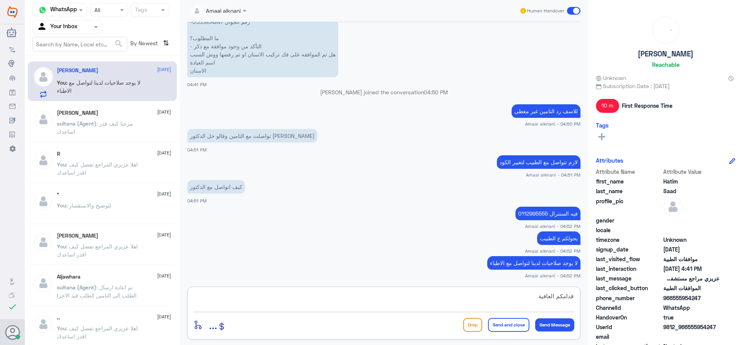
type textarea "قدامكم العافية"
click at [511, 326] on button "Send and close" at bounding box center [508, 325] width 41 height 14
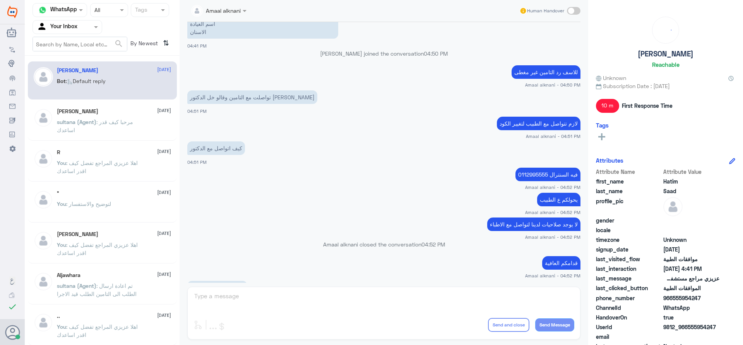
scroll to position [676, 0]
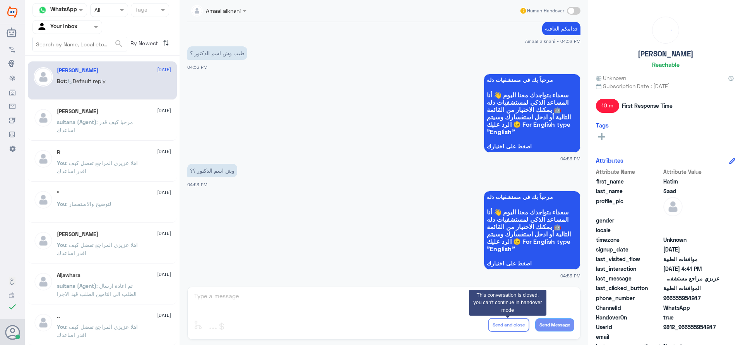
click at [268, 296] on div "Amaal alknani Human Handover [DATE] هاي 04:39 PM مرحباً بك في مستشفيات دله سعدا…" at bounding box center [383, 174] width 408 height 348
click at [85, 113] on div "[PERSON_NAME] [DATE]" at bounding box center [114, 111] width 114 height 7
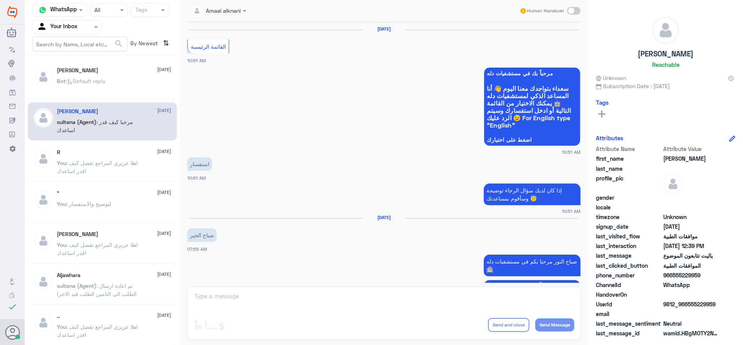
scroll to position [694, 0]
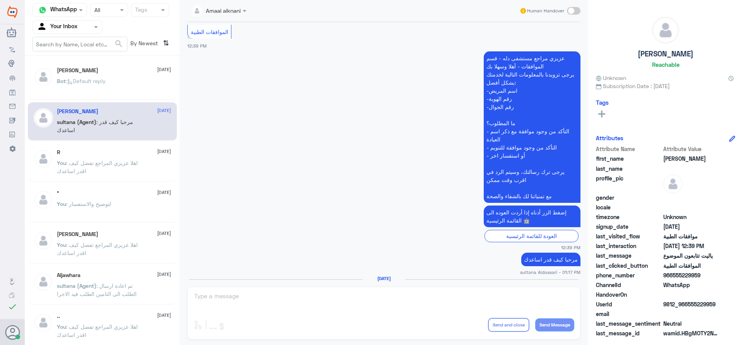
click at [89, 164] on span ": اهلا عزيزي المراجع تفضل كيف اقدر اساعدك" at bounding box center [97, 167] width 81 height 15
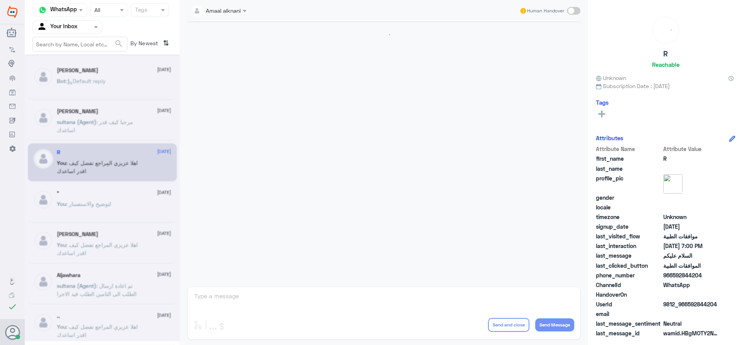
scroll to position [666, 0]
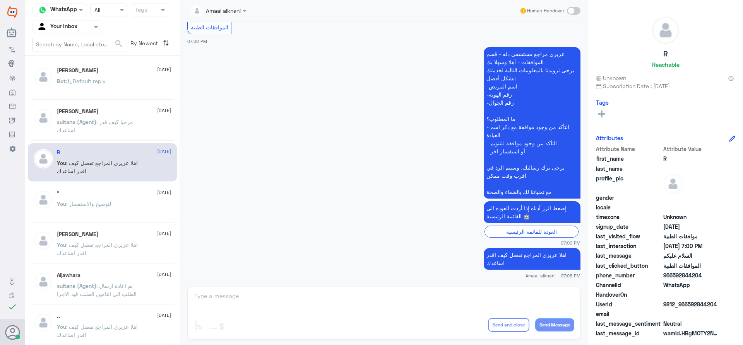
click at [89, 233] on h5 "[PERSON_NAME]" at bounding box center [77, 234] width 41 height 7
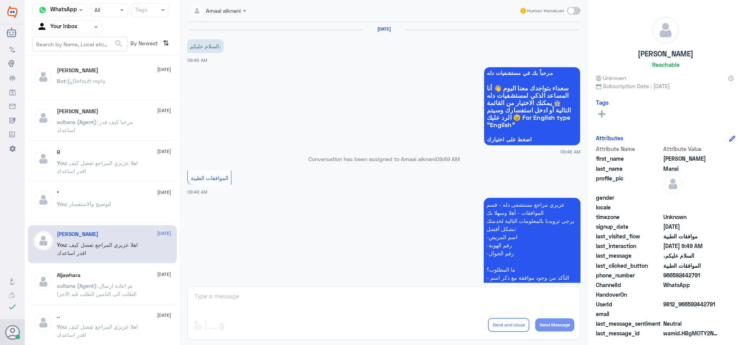
scroll to position [151, 0]
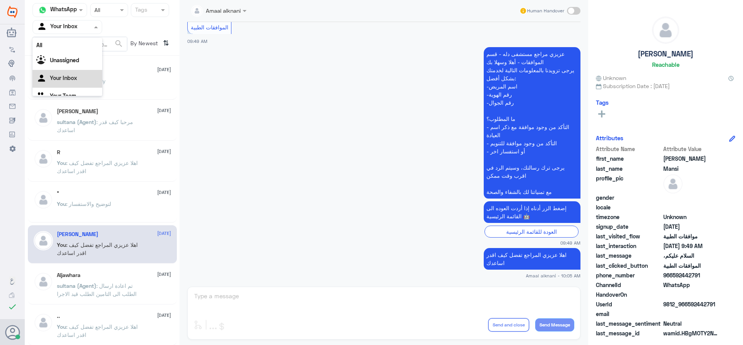
click at [76, 27] on input "text" at bounding box center [58, 26] width 43 height 9
click at [102, 184] on div "[PERSON_NAME] [DATE] Bot : Default reply [PERSON_NAME] [DATE] sultana (Agent) :…" at bounding box center [102, 203] width 155 height 289
drag, startPoint x: 376, startPoint y: 315, endPoint x: 350, endPoint y: 301, distance: 30.1
click at [375, 314] on div "Amaal alknani Human Handover [DATE] السلام عليكم، 09:46 AM مرحباً بك في مستشفيا…" at bounding box center [383, 174] width 408 height 348
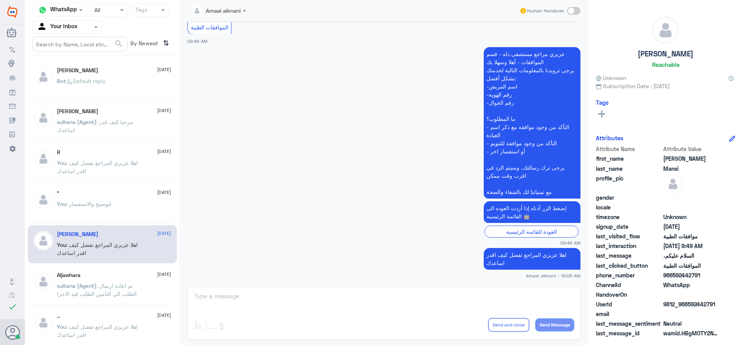
drag, startPoint x: 349, startPoint y: 301, endPoint x: 346, endPoint y: 297, distance: 4.7
click at [346, 297] on div "Amaal alknani Human Handover [DATE] السلام عليكم، 09:46 AM مرحباً بك في مستشفيا…" at bounding box center [383, 174] width 408 height 348
click at [78, 81] on span ": Default reply" at bounding box center [86, 81] width 40 height 7
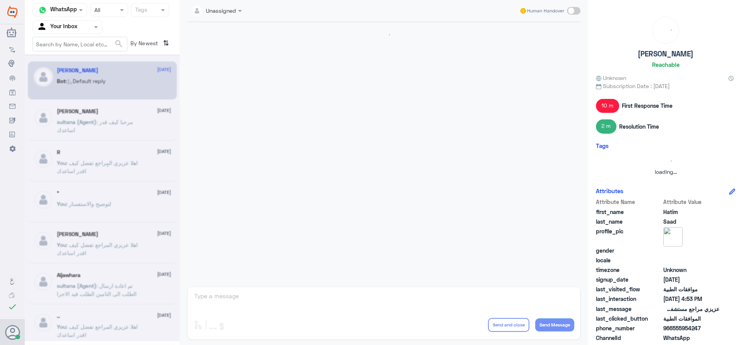
scroll to position [664, 0]
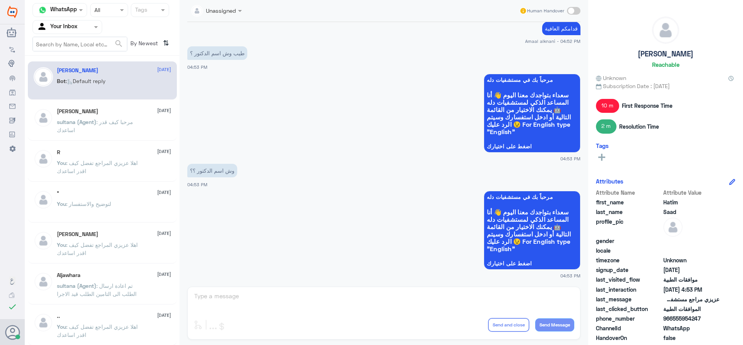
click at [250, 290] on div "Unassigned Human Handover [DATE] مرحباً بك في مستشفيات دله سعداء بتواجدك معنا […" at bounding box center [383, 174] width 408 height 348
drag, startPoint x: 246, startPoint y: 295, endPoint x: 243, endPoint y: 302, distance: 8.3
click at [243, 301] on div "Unassigned Human Handover [DATE] مرحباً بك في مستشفيات دله سعداء بتواجدك معنا […" at bounding box center [383, 174] width 408 height 348
click at [243, 302] on div "Unassigned Human Handover [DATE] مرحباً بك في مستشفيات دله سعداء بتواجدك معنا […" at bounding box center [383, 174] width 408 height 348
drag, startPoint x: 239, startPoint y: 297, endPoint x: 226, endPoint y: 296, distance: 13.5
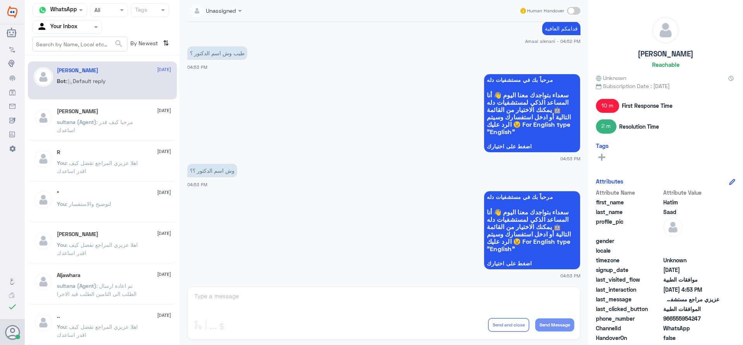
click at [239, 297] on div "Unassigned Human Handover [DATE] مرحباً بك في مستشفيات دله سعداء بتواجدك معنا […" at bounding box center [383, 174] width 408 height 348
click at [226, 296] on div "Unassigned Human Handover [DATE] مرحباً بك في مستشفيات دله سعداء بتواجدك معنا […" at bounding box center [383, 174] width 408 height 348
click at [78, 27] on input "text" at bounding box center [58, 26] width 43 height 9
click at [68, 90] on div "Your Team" at bounding box center [67, 87] width 70 height 18
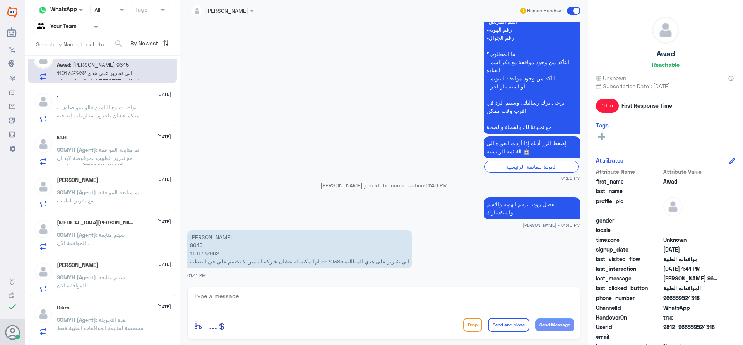
scroll to position [0, 0]
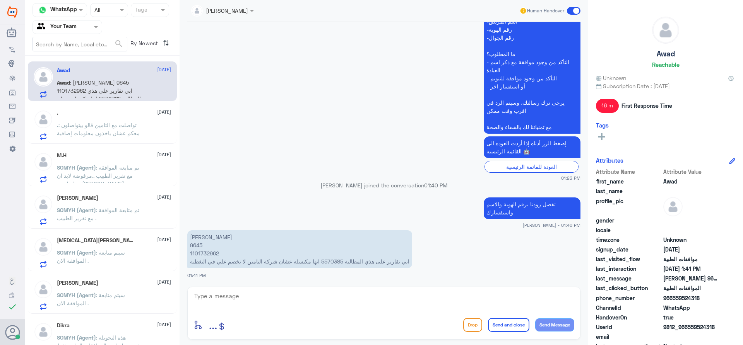
click at [105, 132] on span ": تواصلت مع التامين قالو بيتواصلون معكم عشان ياخذون معلومات إضافية" at bounding box center [98, 129] width 83 height 15
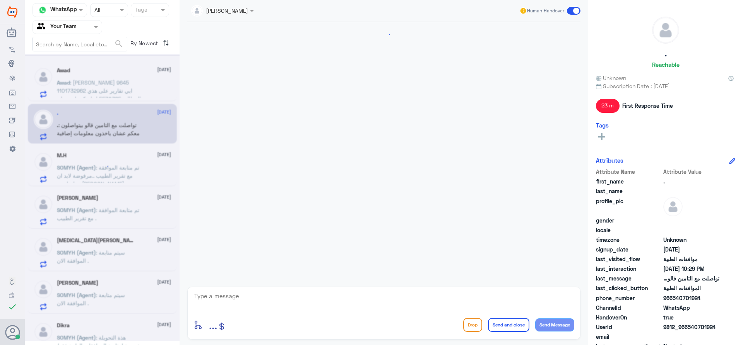
scroll to position [564, 0]
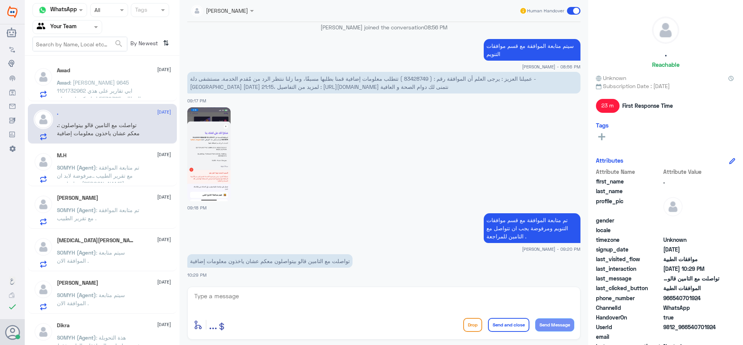
click at [103, 162] on div "M.H [DATE][PERSON_NAME] (Agent) : تم متابعة الموافقة مع تقرير الطبيب ..مرفوضة ل…" at bounding box center [114, 167] width 114 height 31
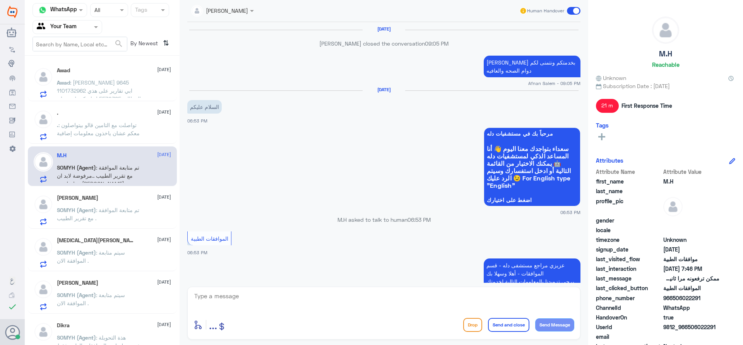
scroll to position [674, 0]
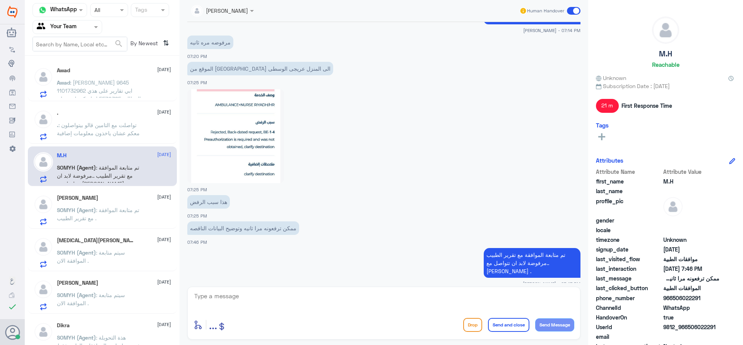
click at [285, 301] on textarea at bounding box center [383, 300] width 381 height 19
click at [100, 82] on span ": [PERSON_NAME] 9645 1101732962 ابي تقارير على هذي المطالبة 5570385 انها مكنسله…" at bounding box center [99, 98] width 84 height 39
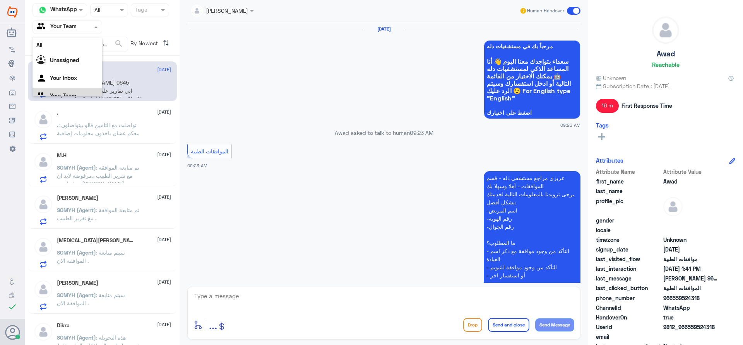
scroll to position [770, 0]
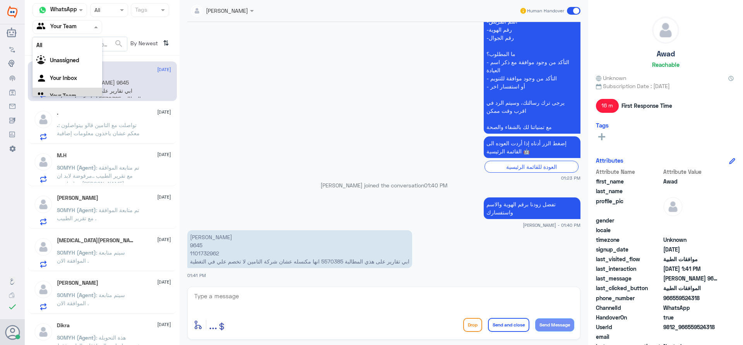
click at [83, 24] on div at bounding box center [67, 26] width 69 height 9
click at [75, 72] on Inbox "Your Inbox" at bounding box center [63, 68] width 27 height 7
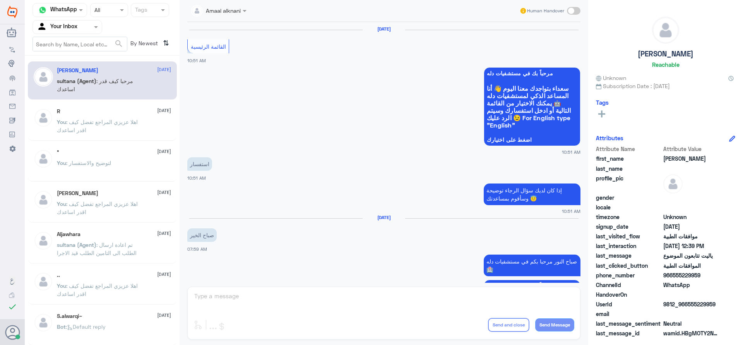
scroll to position [694, 0]
